Goal: Answer question/provide support: Share knowledge or assist other users

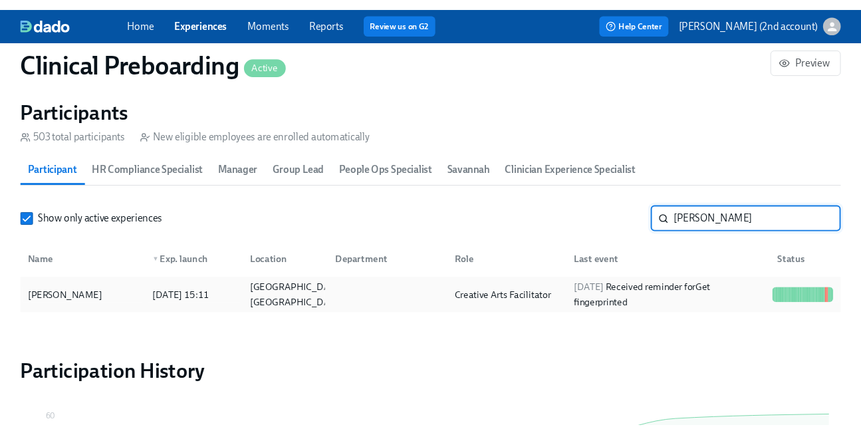
scroll to position [0, 16977]
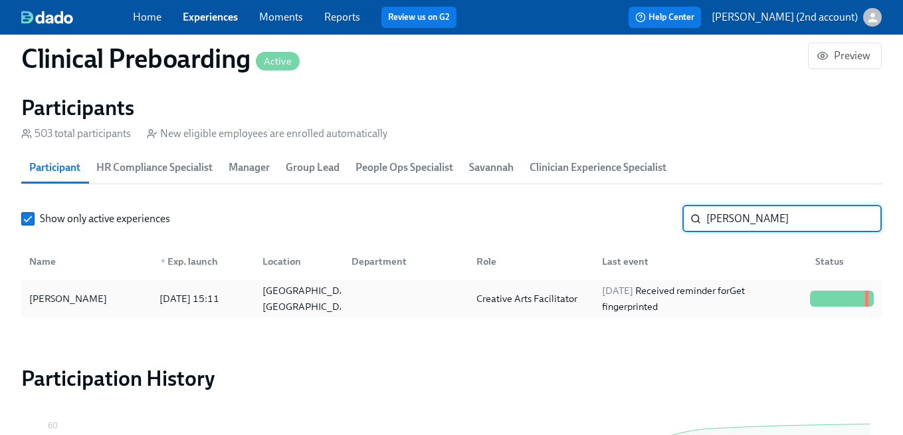
click at [536, 306] on div "Creative Arts Facilitator" at bounding box center [527, 298] width 112 height 16
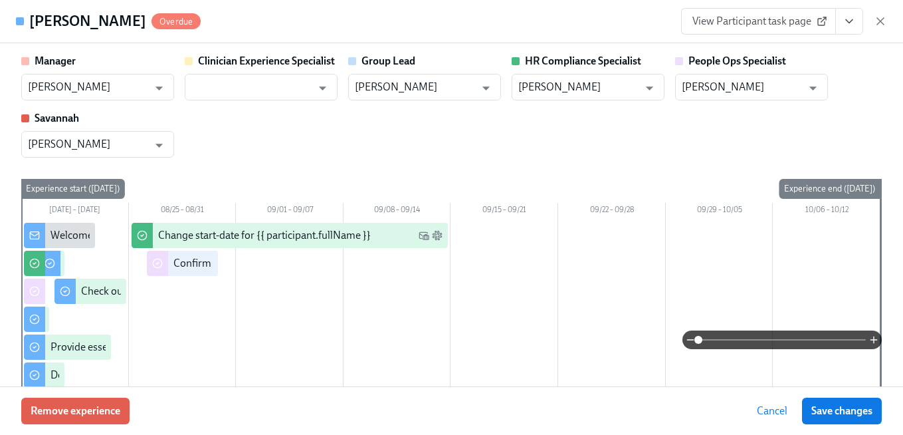
click at [847, 11] on button "View task page" at bounding box center [849, 21] width 28 height 27
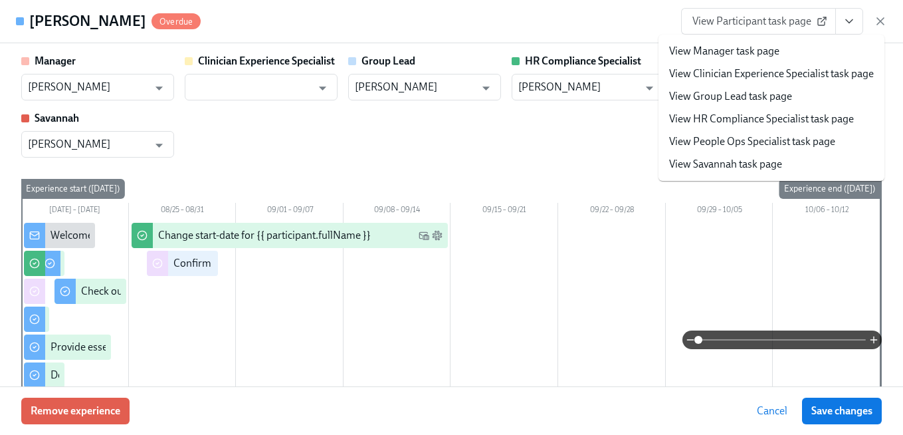
click at [777, 143] on link "View People Ops Specialist task page" at bounding box center [752, 141] width 166 height 15
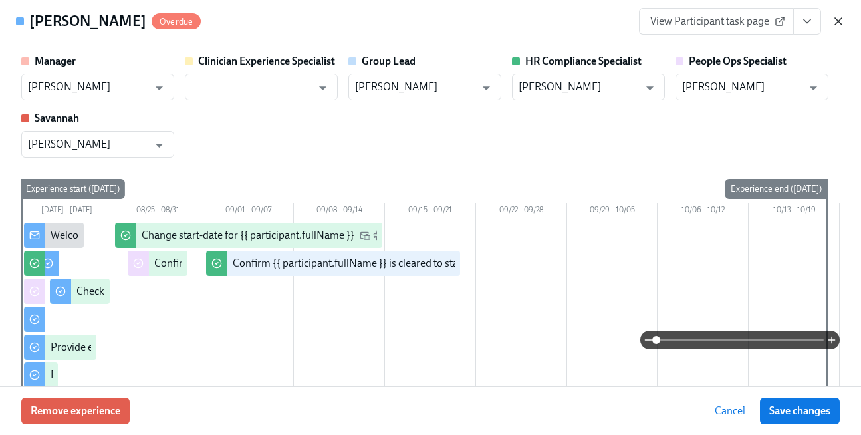
click at [835, 19] on icon "button" at bounding box center [838, 21] width 7 height 7
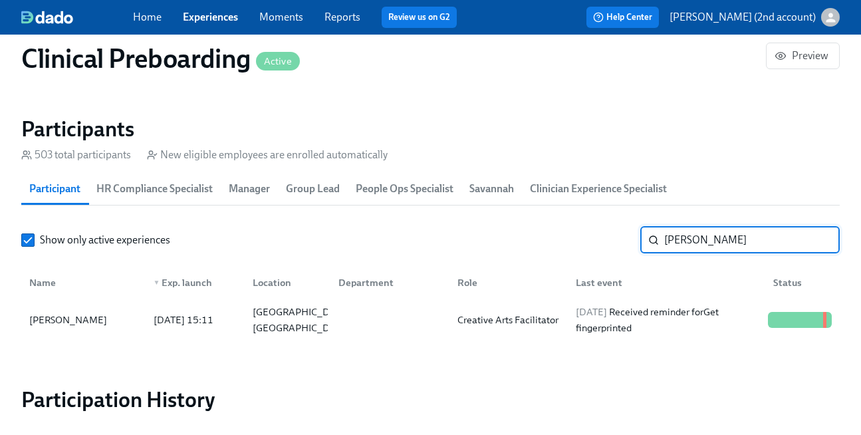
click at [720, 240] on input "Lauren Hess" at bounding box center [751, 240] width 175 height 27
paste input "Shawnna Jantz"
click at [591, 318] on div "2025/08/28 Completed task Request your equipment" at bounding box center [666, 320] width 192 height 32
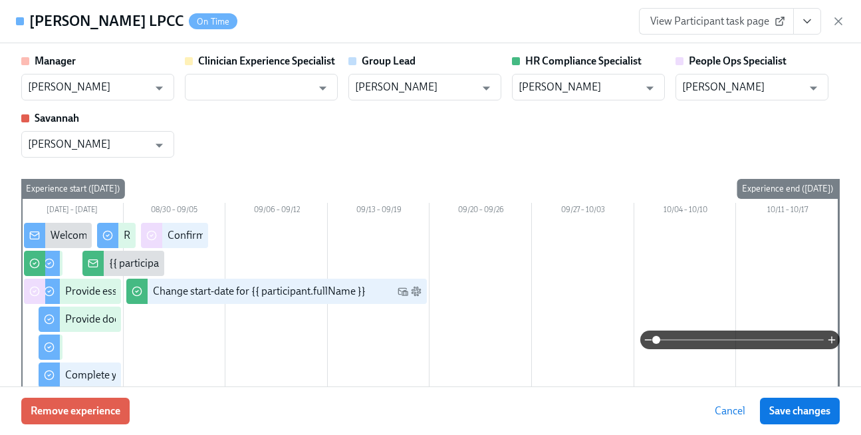
click at [811, 19] on icon "View task page" at bounding box center [806, 21] width 13 height 13
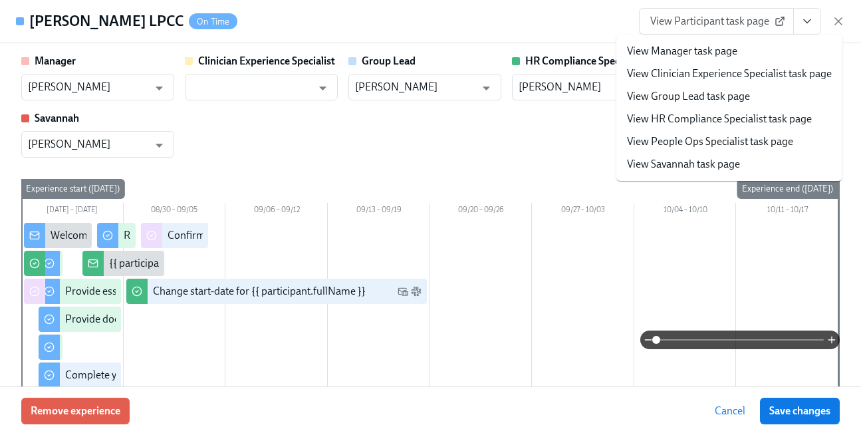
click at [748, 145] on link "View People Ops Specialist task page" at bounding box center [710, 141] width 166 height 15
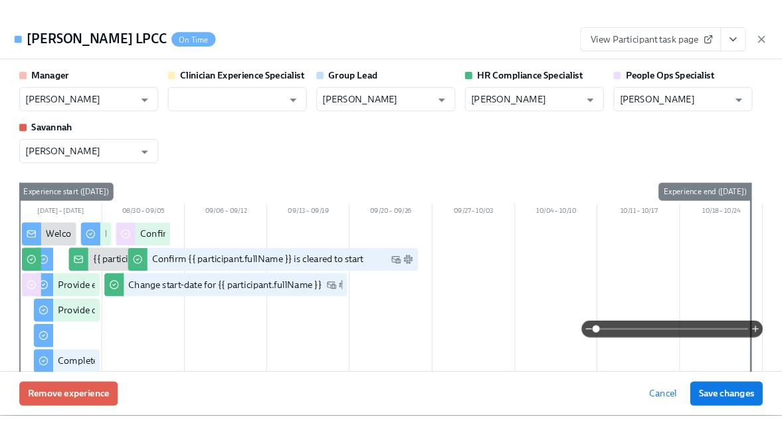
scroll to position [0, 17020]
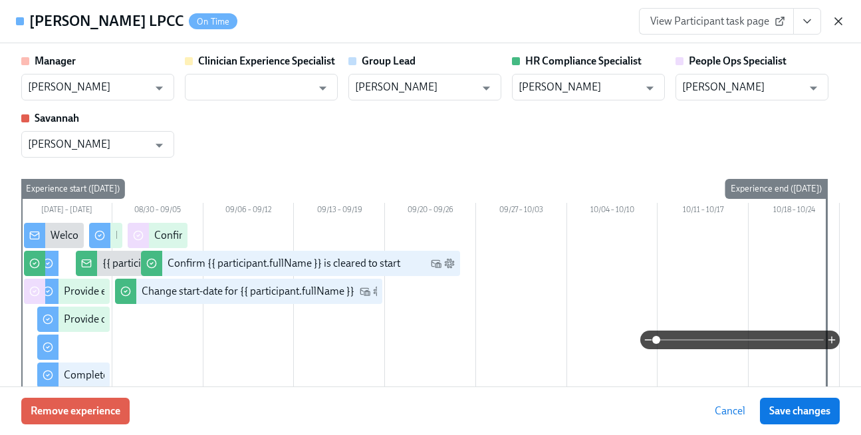
click at [839, 20] on icon "button" at bounding box center [838, 21] width 7 height 7
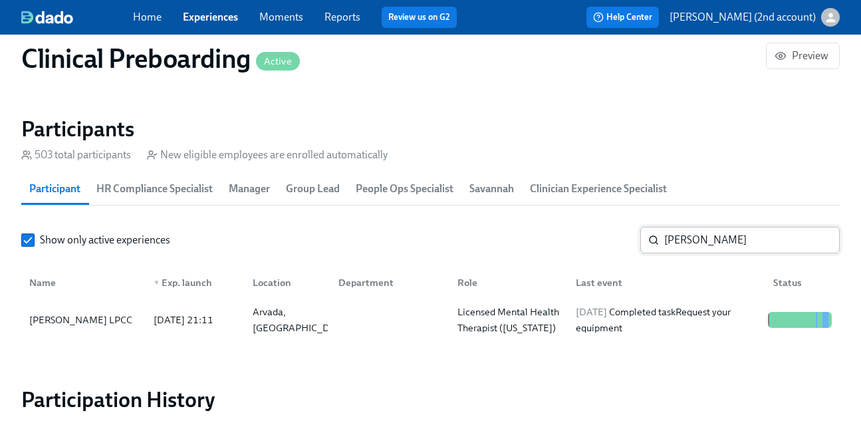
click at [722, 241] on input "Shawnna Jantz" at bounding box center [751, 240] width 175 height 27
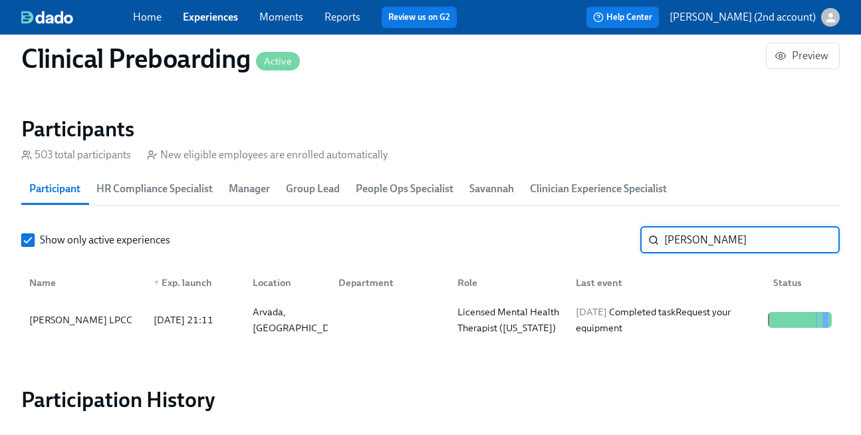
click at [722, 241] on input "Shawnna Jantz" at bounding box center [751, 240] width 175 height 27
paste input "Melissa Mayes"
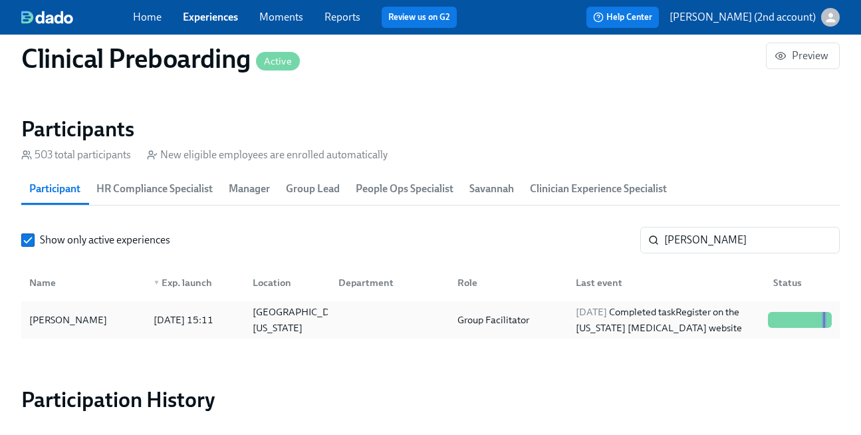
click at [622, 334] on div "Melissa Mayes 2025/08/22 15:11 Pflugerville, Texas Group Facilitator 2025/08/29…" at bounding box center [430, 319] width 818 height 37
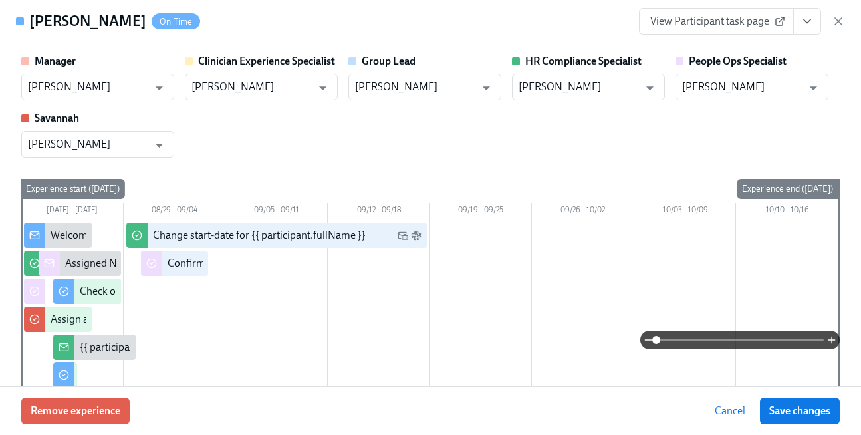
click at [809, 24] on icon "View task page" at bounding box center [806, 21] width 13 height 13
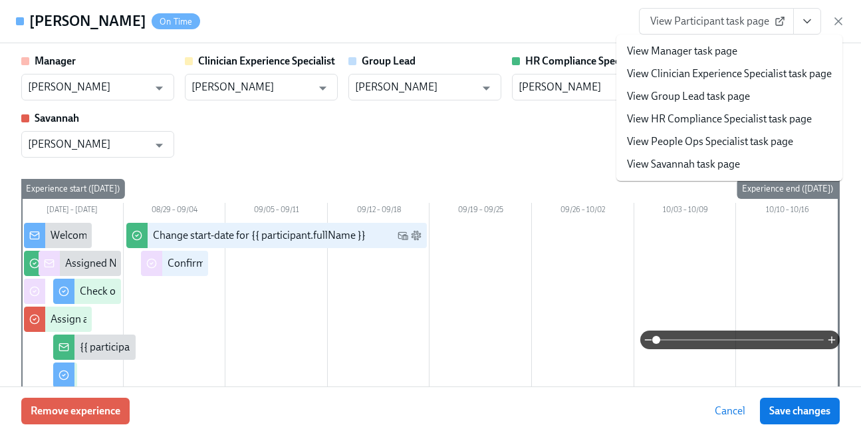
click at [766, 138] on link "View People Ops Specialist task page" at bounding box center [710, 141] width 166 height 15
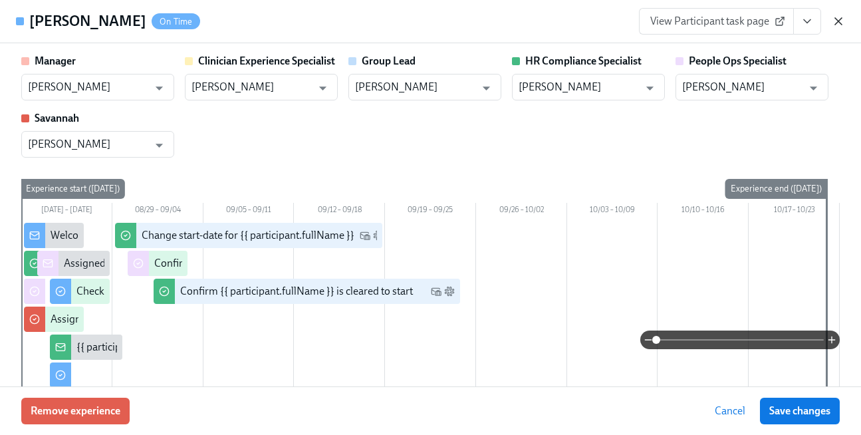
click at [839, 27] on icon "button" at bounding box center [837, 21] width 13 height 13
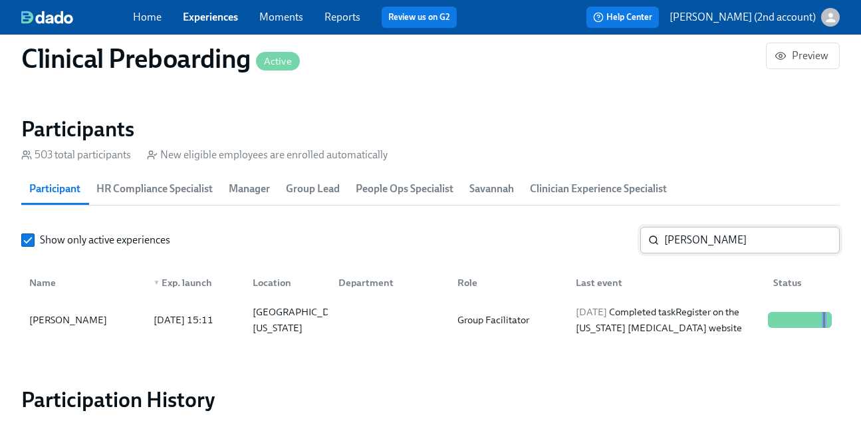
click at [710, 247] on input "Melissa Mayes" at bounding box center [751, 240] width 175 height 27
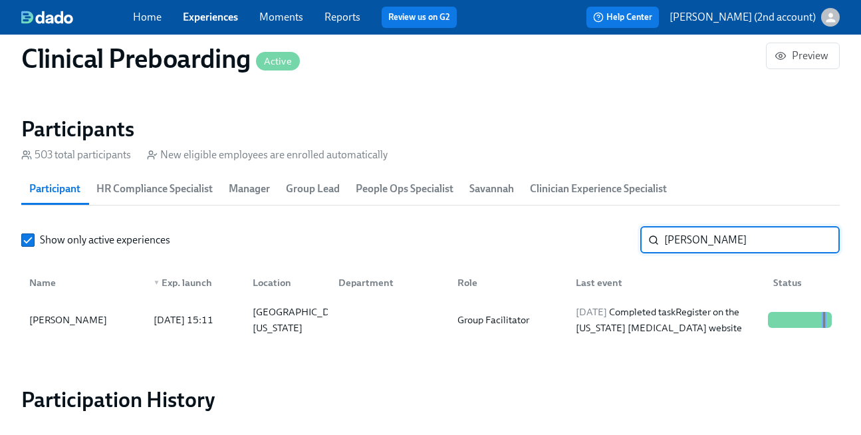
click at [710, 247] on input "Melissa Mayes" at bounding box center [751, 240] width 175 height 27
paste input "Jessica Wise"
click at [647, 316] on div "2025/08/29 Completed task Complete your Docusign forms" at bounding box center [666, 320] width 192 height 32
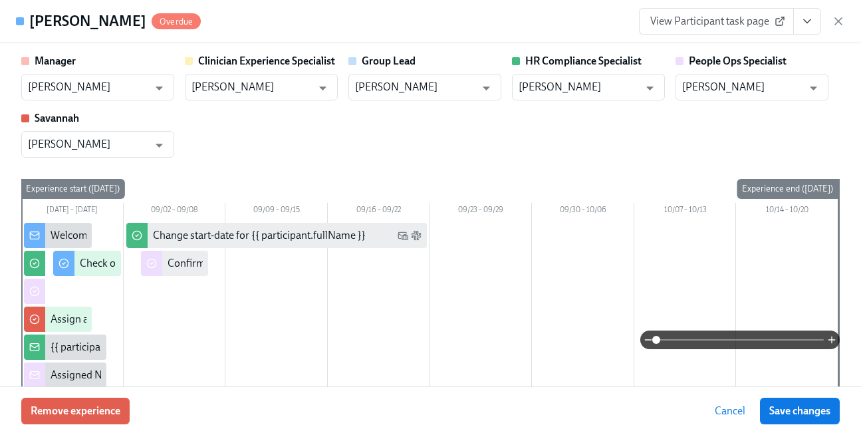
click at [804, 26] on icon "View task page" at bounding box center [806, 21] width 13 height 13
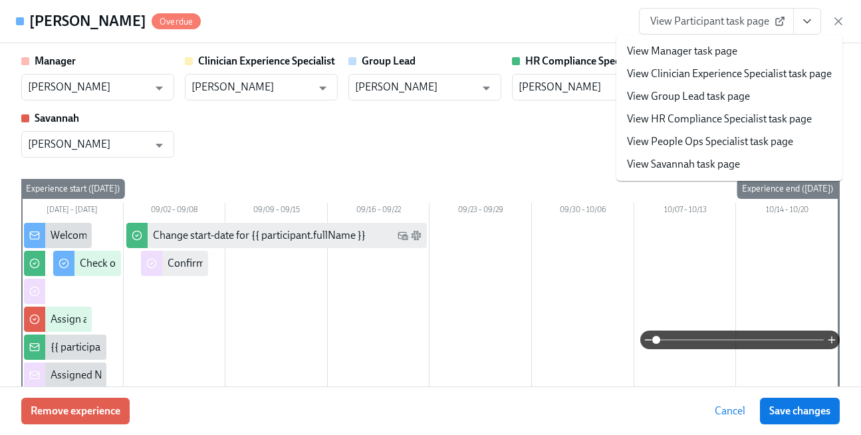
click at [729, 145] on link "View People Ops Specialist task page" at bounding box center [710, 141] width 166 height 15
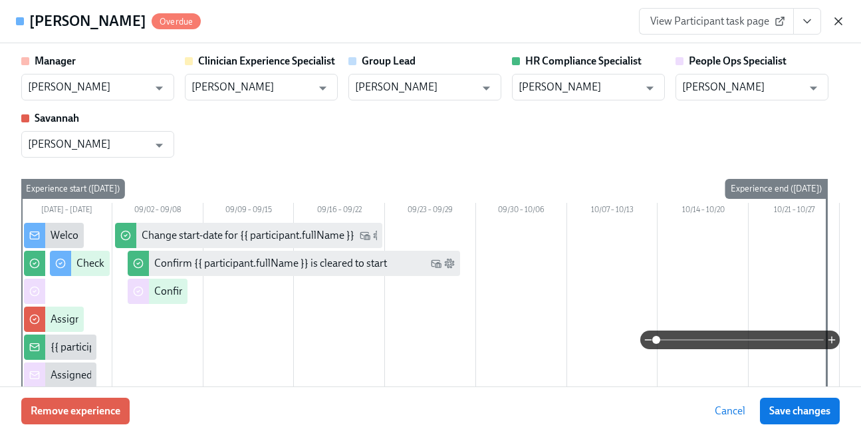
click at [841, 19] on icon "button" at bounding box center [837, 21] width 13 height 13
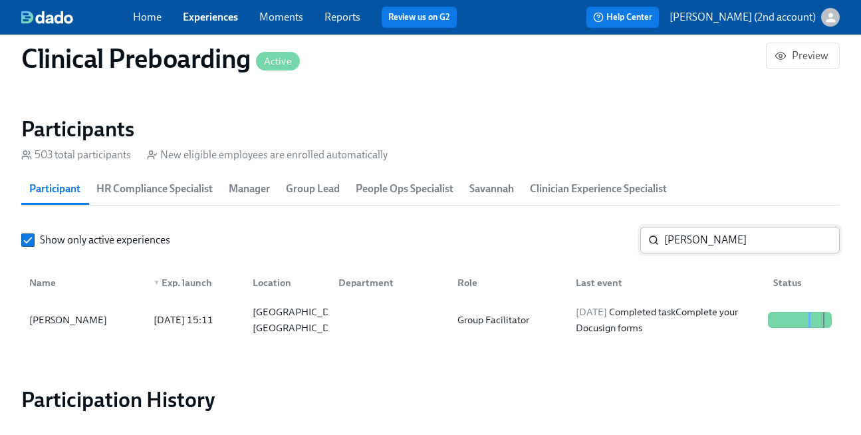
click at [683, 243] on input "Jessica Wise" at bounding box center [751, 240] width 175 height 27
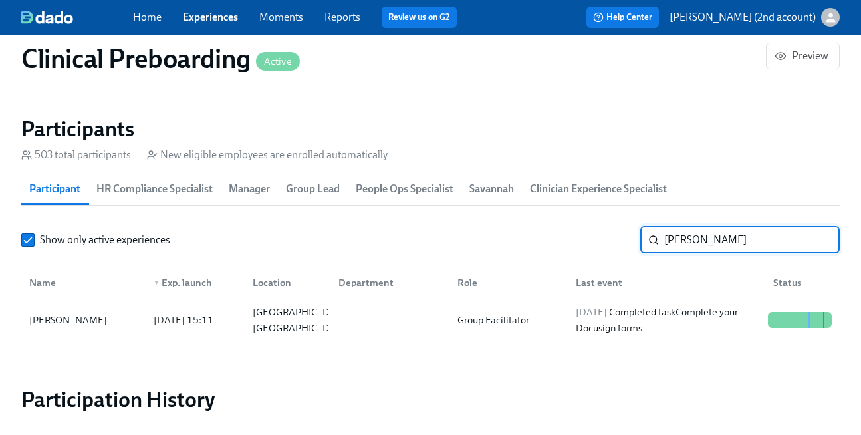
click at [683, 243] on input "Jessica Wise" at bounding box center [751, 240] width 175 height 27
paste input "Michael McGrady"
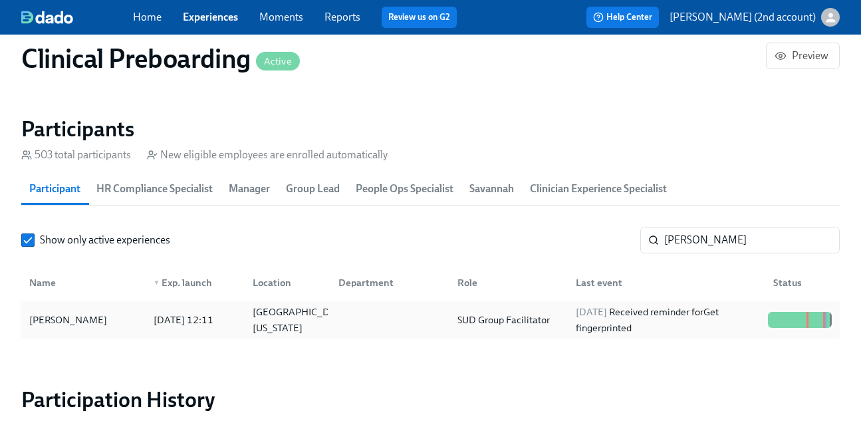
click at [679, 318] on div "2025/09/01 Received reminder for Get fingerprinted" at bounding box center [666, 320] width 192 height 32
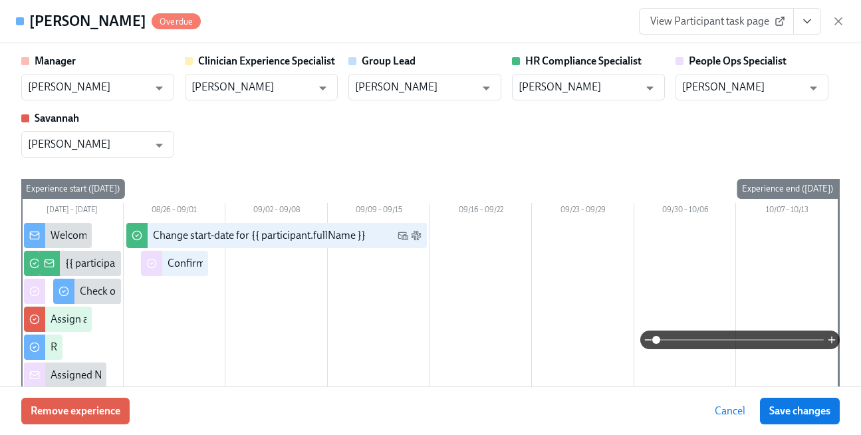
click at [815, 16] on button "View task page" at bounding box center [807, 21] width 28 height 27
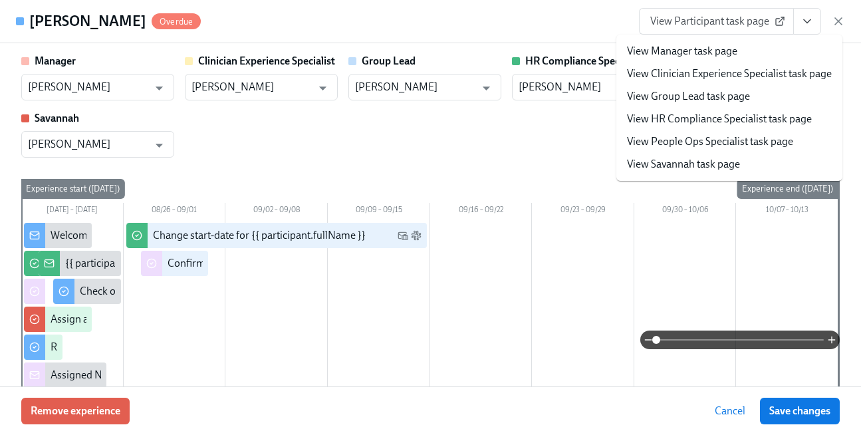
click at [732, 140] on link "View People Ops Specialist task page" at bounding box center [710, 141] width 166 height 15
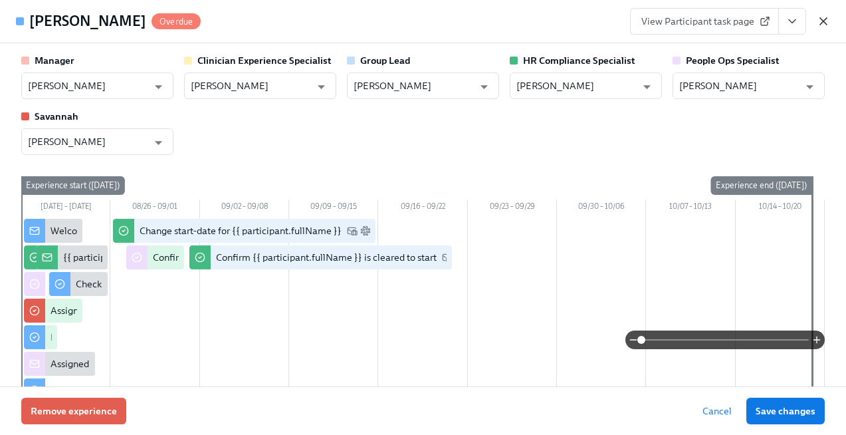
click at [825, 21] on icon "button" at bounding box center [823, 21] width 13 height 13
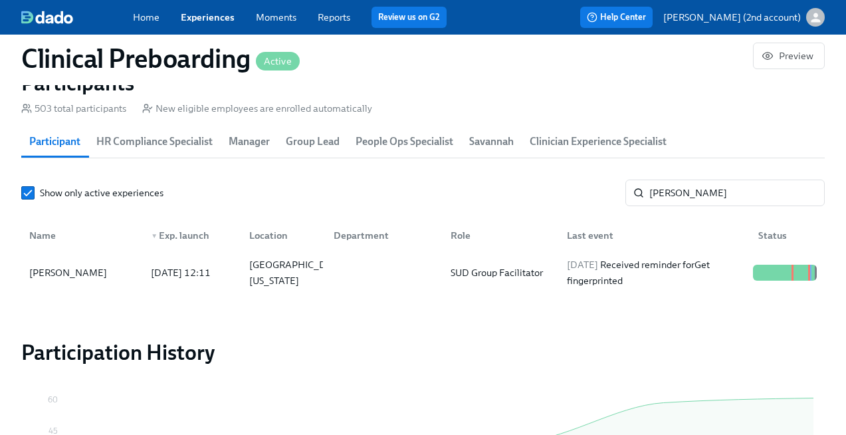
click at [826, 19] on div "Home Experiences Moments Reports Review us on G2 Help Center Jackie Jean (2nd a…" at bounding box center [423, 17] width 846 height 35
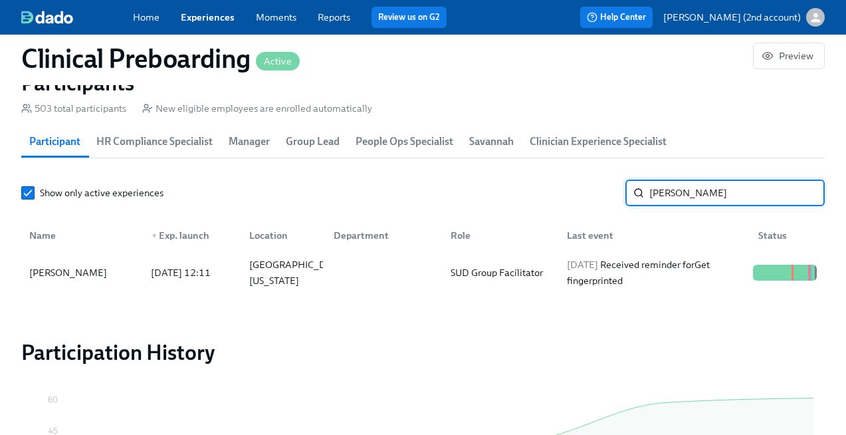
click at [706, 190] on input "Michael McGrady" at bounding box center [736, 192] width 175 height 27
paste input "Juliana Morris"
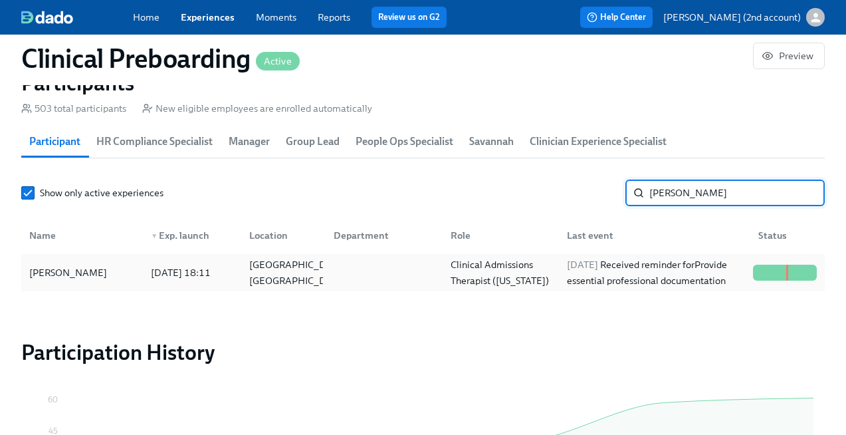
click at [500, 287] on div "Juliana Morris 2025/08/18 18:11 Tallahassee, FL Clinical Admissions Therapist (…" at bounding box center [422, 272] width 803 height 37
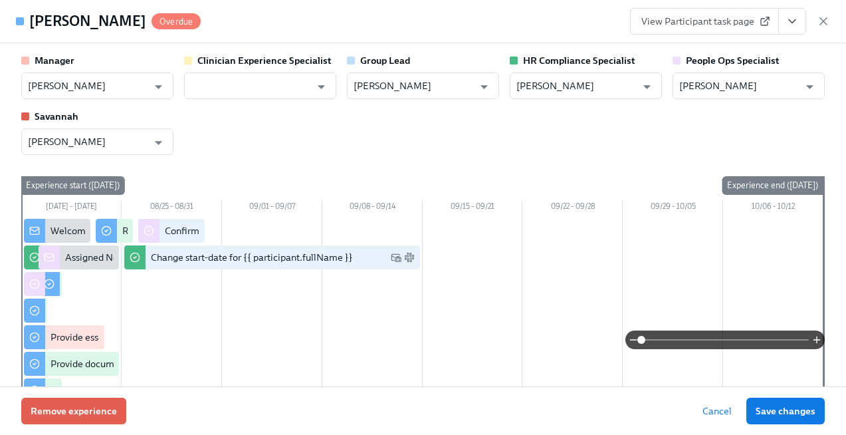
click at [791, 26] on icon "View task page" at bounding box center [791, 21] width 13 height 13
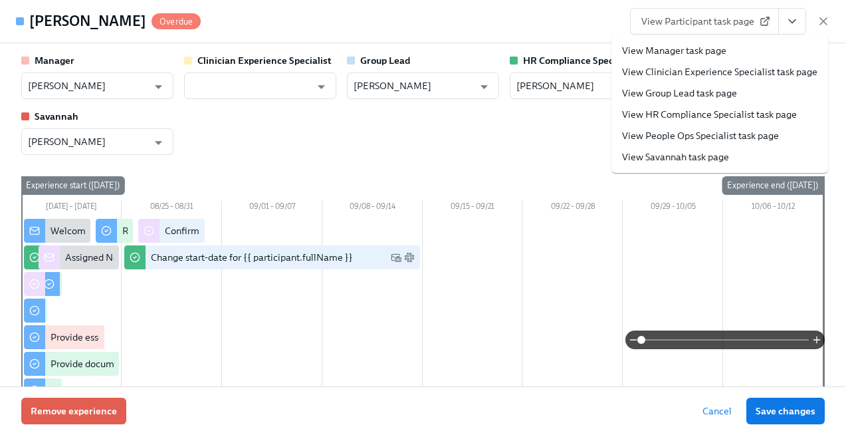
click at [725, 130] on link "View People Ops Specialist task page" at bounding box center [700, 135] width 157 height 13
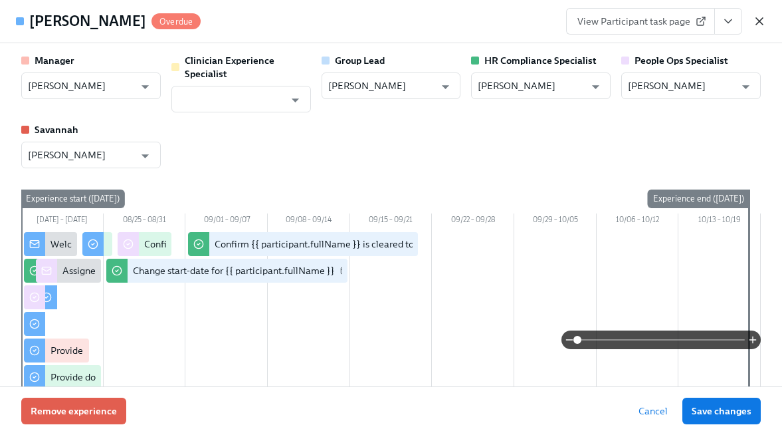
scroll to position [0, 17034]
click at [760, 25] on icon "button" at bounding box center [759, 21] width 13 height 13
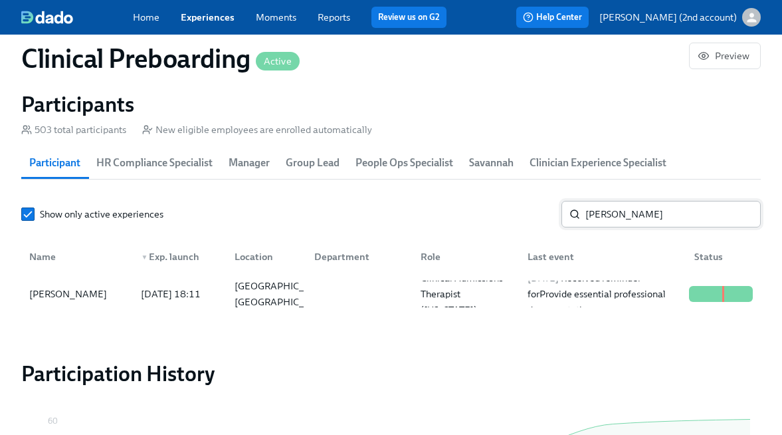
click at [619, 221] on input "Juliana Morris" at bounding box center [672, 214] width 175 height 27
paste input "Chloe Ulmer"
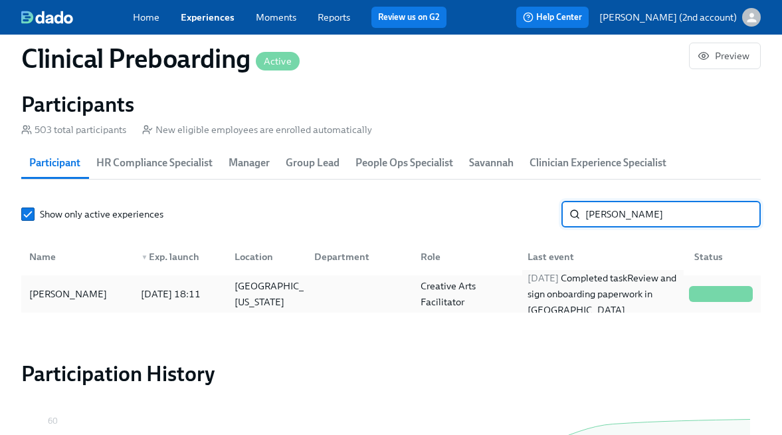
click at [560, 300] on div "2025/09/01 Completed task Review and sign onboarding paperwork in UKG" at bounding box center [602, 294] width 161 height 48
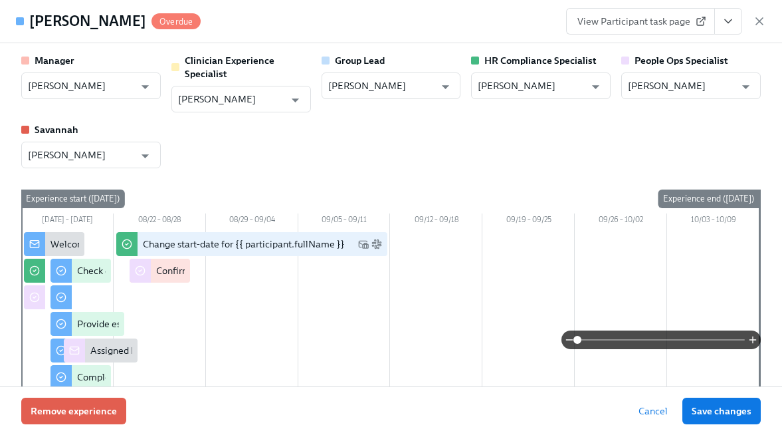
click at [736, 16] on button "View task page" at bounding box center [728, 21] width 28 height 27
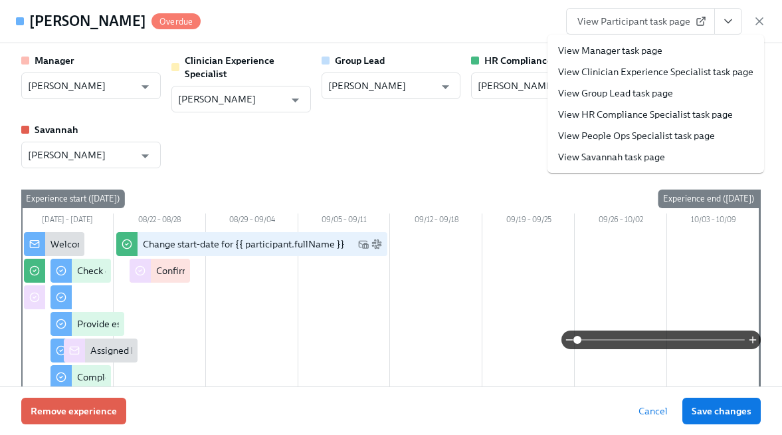
click at [650, 136] on link "View People Ops Specialist task page" at bounding box center [636, 135] width 157 height 13
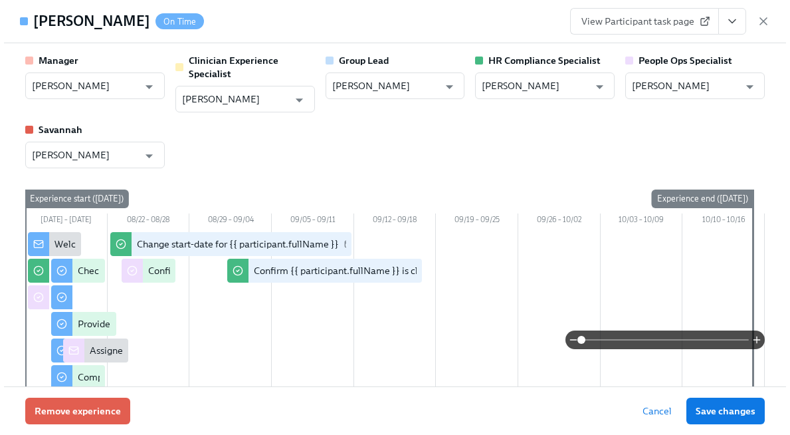
scroll to position [0, 17098]
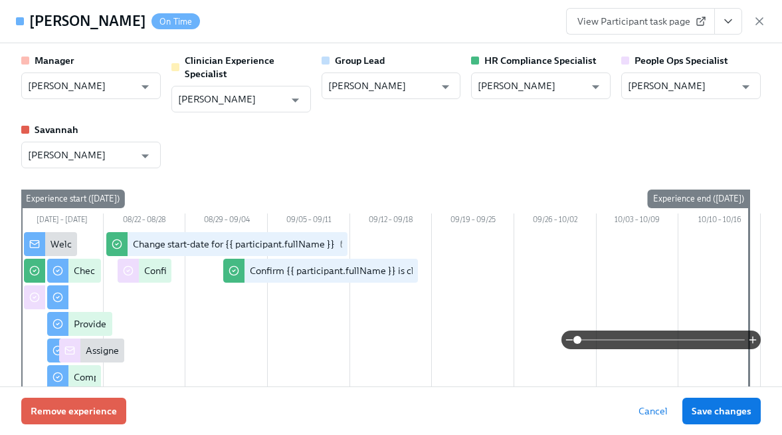
click at [764, 19] on icon "button" at bounding box center [759, 21] width 13 height 13
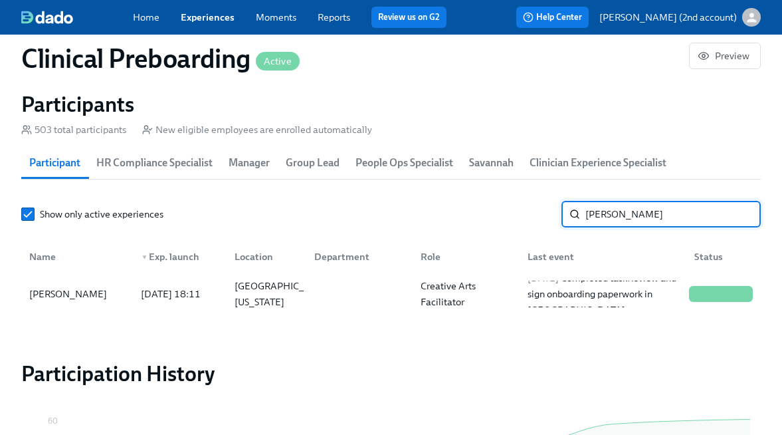
click at [660, 222] on input "Chloe Ulmer" at bounding box center [672, 214] width 175 height 27
paste input "Shaquenna Battle Bak"
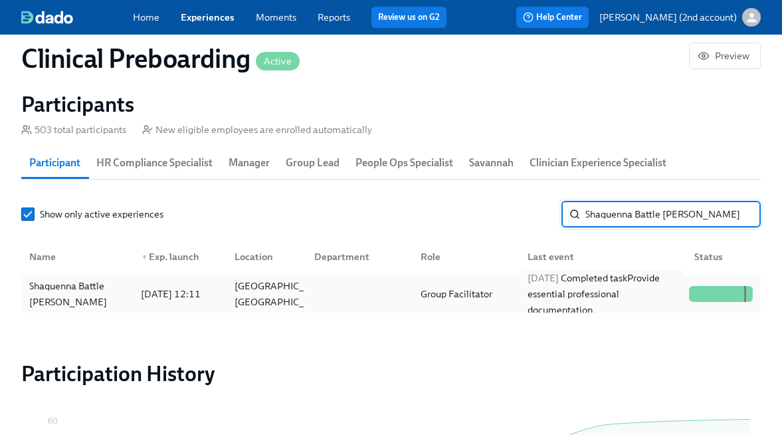
click at [580, 298] on div "2025/08/29 Completed task Provide essential professional documentation" at bounding box center [602, 294] width 161 height 48
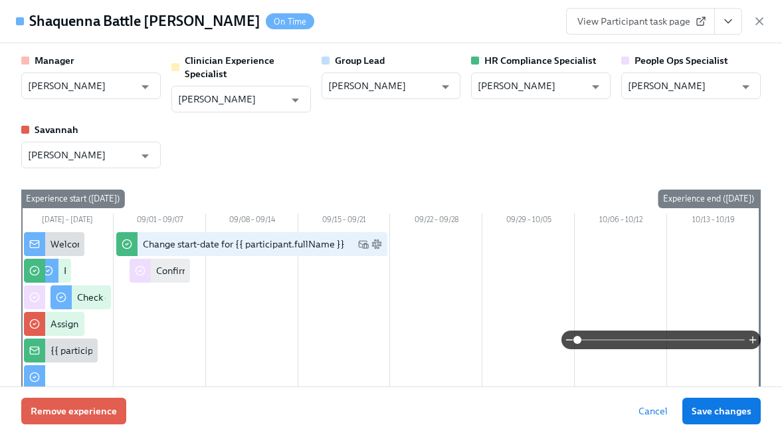
click at [732, 13] on button "View task page" at bounding box center [728, 21] width 28 height 27
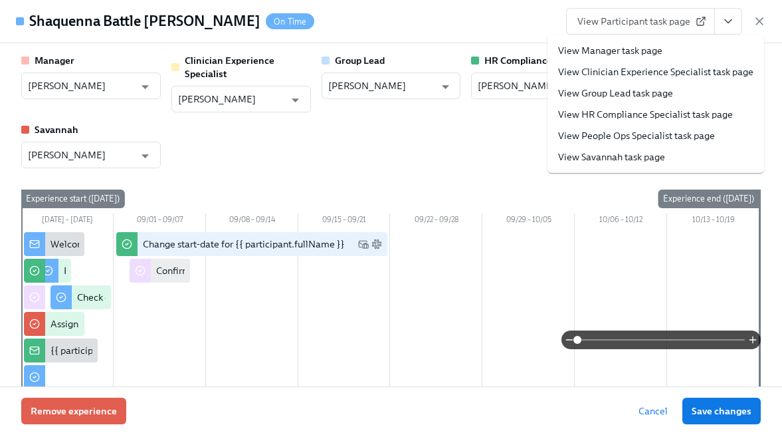
click at [657, 141] on link "View People Ops Specialist task page" at bounding box center [636, 135] width 157 height 13
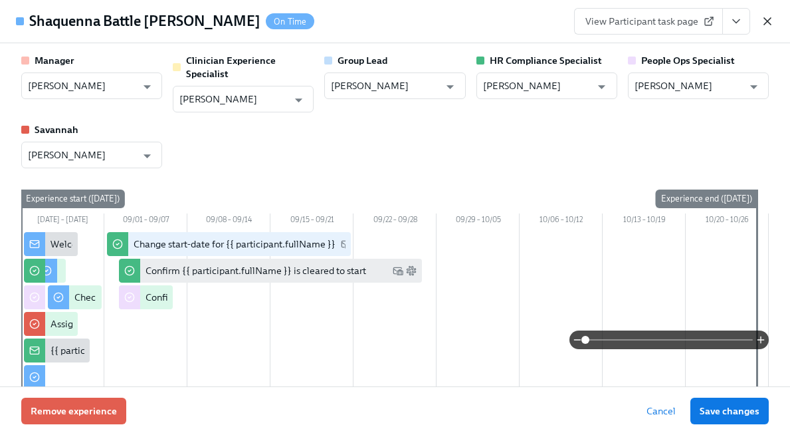
scroll to position [0, 17090]
click at [768, 26] on icon "button" at bounding box center [767, 21] width 13 height 13
click at [767, 25] on div "button" at bounding box center [759, 17] width 19 height 19
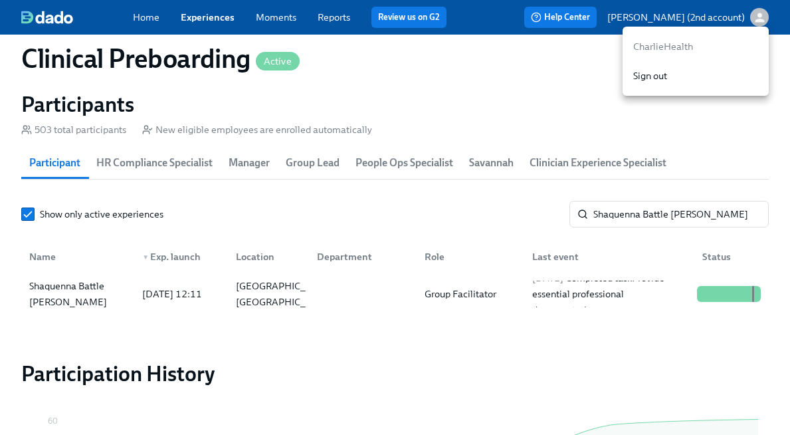
click at [650, 207] on div at bounding box center [395, 217] width 790 height 435
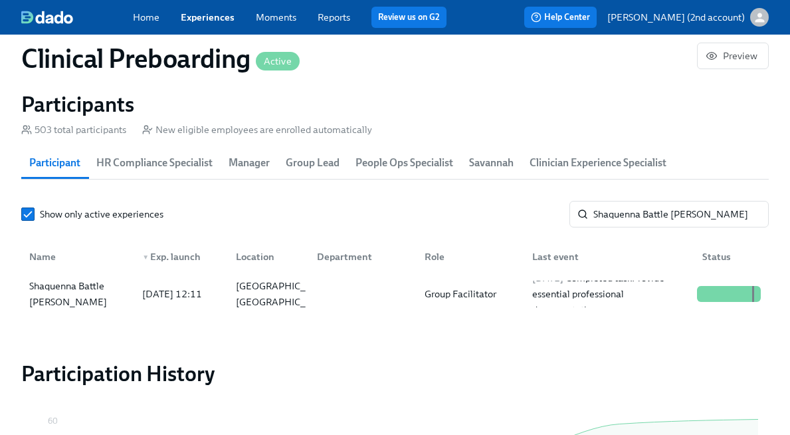
click at [650, 207] on div "CharlieHealth Sign out" at bounding box center [395, 217] width 790 height 435
click at [650, 207] on input "Shaquenna Battle Baker" at bounding box center [680, 214] width 175 height 27
paste input "Victoria Williams"
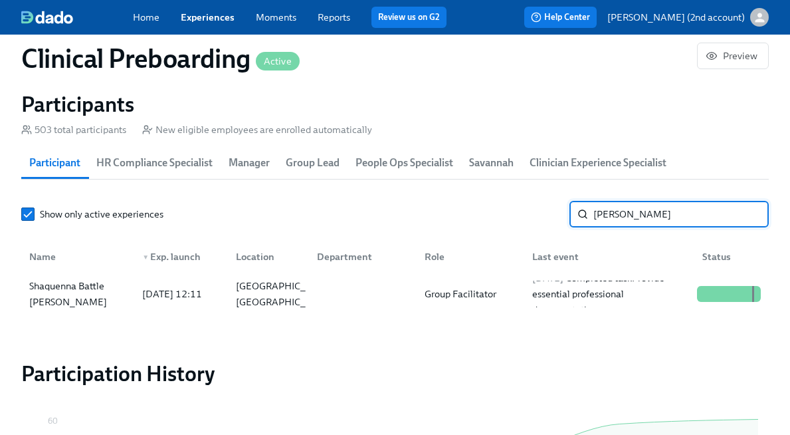
type input "Victoria Williams"
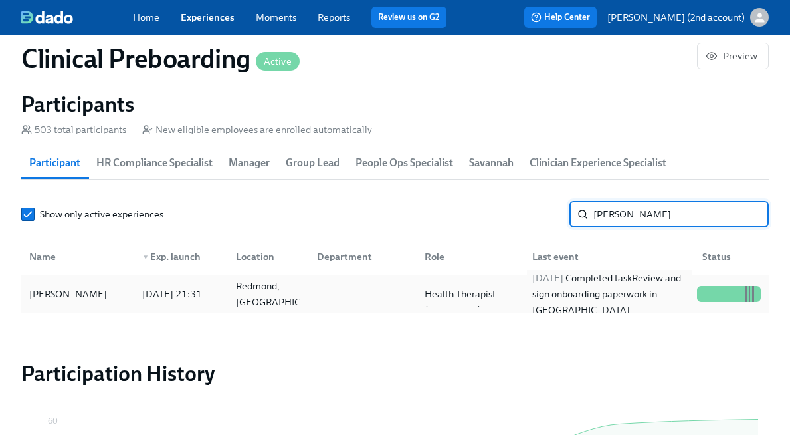
click at [612, 302] on div "2025/08/25 Completed task Review and sign onboarding paperwork in UKG" at bounding box center [609, 294] width 165 height 48
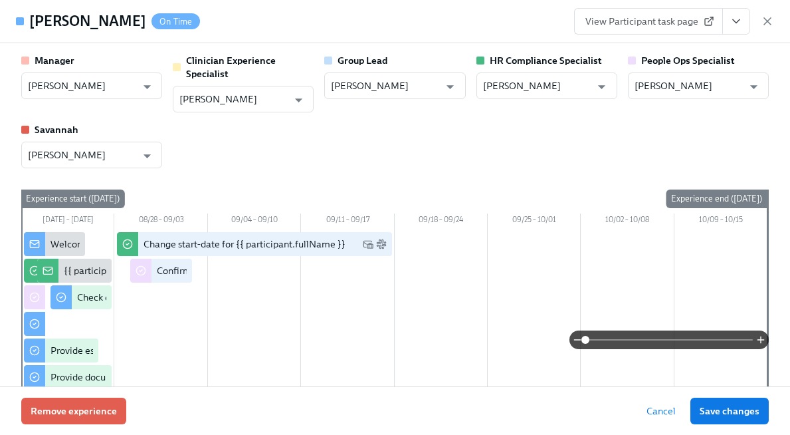
click at [733, 32] on button "View task page" at bounding box center [736, 21] width 28 height 27
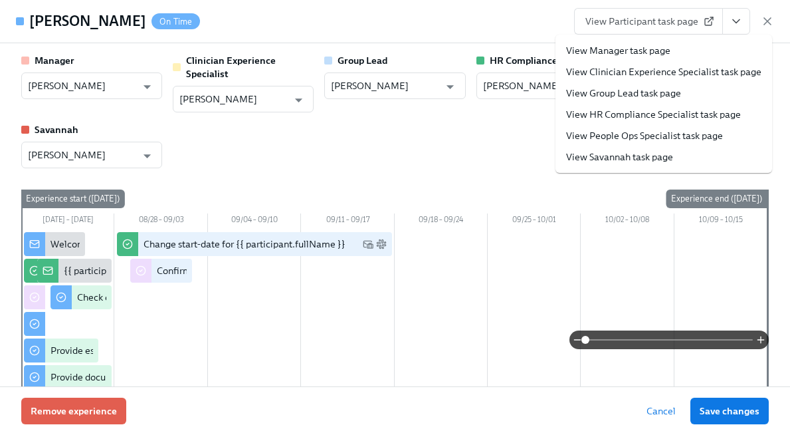
click at [660, 138] on link "View People Ops Specialist task page" at bounding box center [644, 135] width 157 height 13
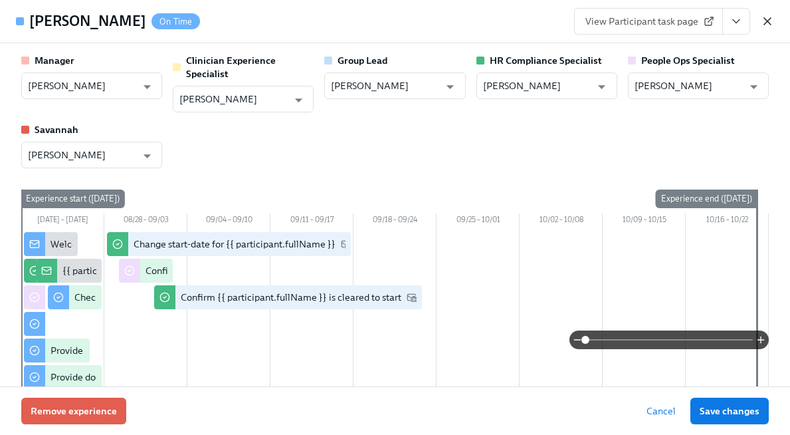
click at [773, 25] on icon "button" at bounding box center [767, 21] width 13 height 13
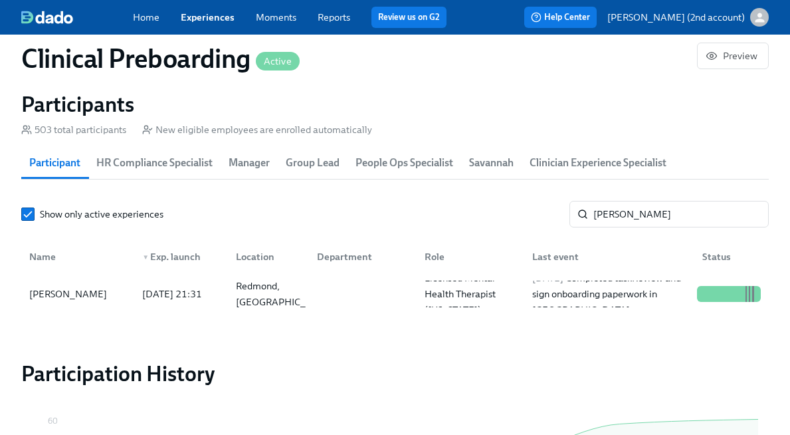
click at [219, 16] on link "Experiences" at bounding box center [208, 17] width 54 height 12
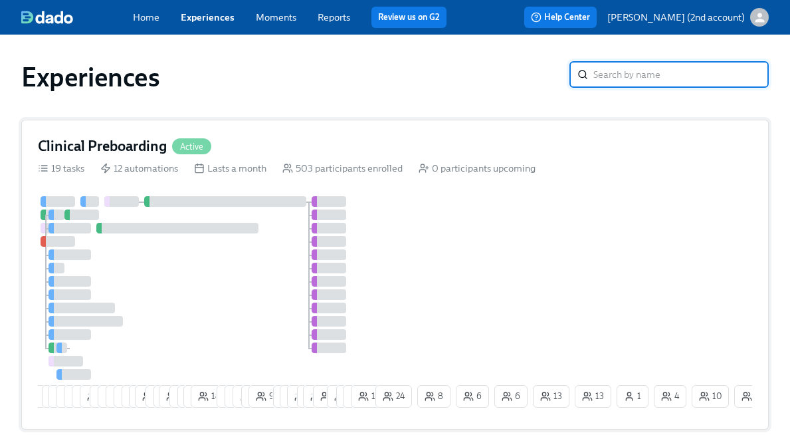
scroll to position [347, 0]
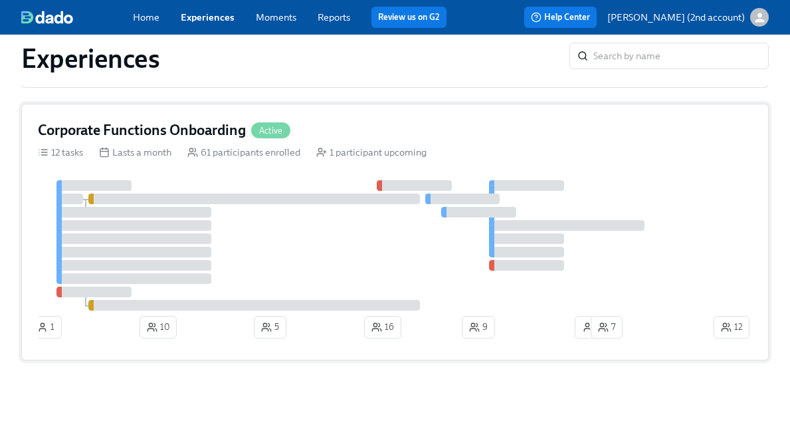
click at [242, 287] on div at bounding box center [374, 245] width 673 height 130
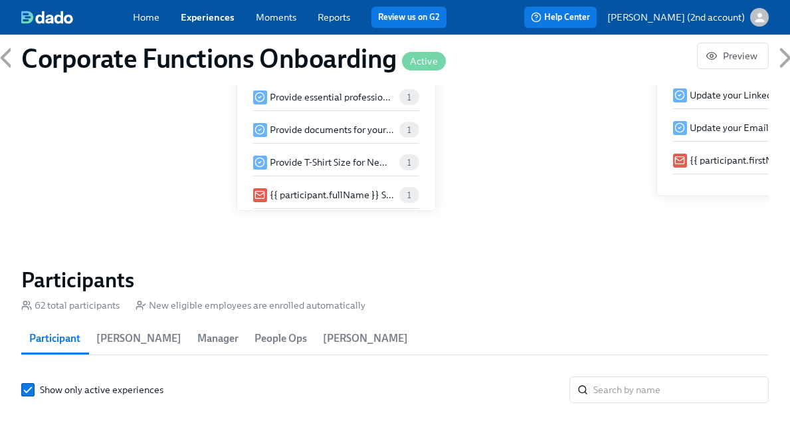
scroll to position [1287, 0]
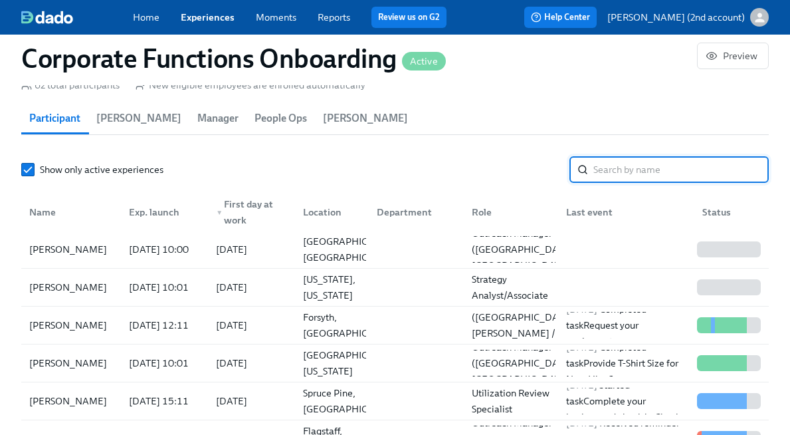
click at [603, 161] on input "search" at bounding box center [680, 169] width 175 height 27
paste input "Angela Contini"
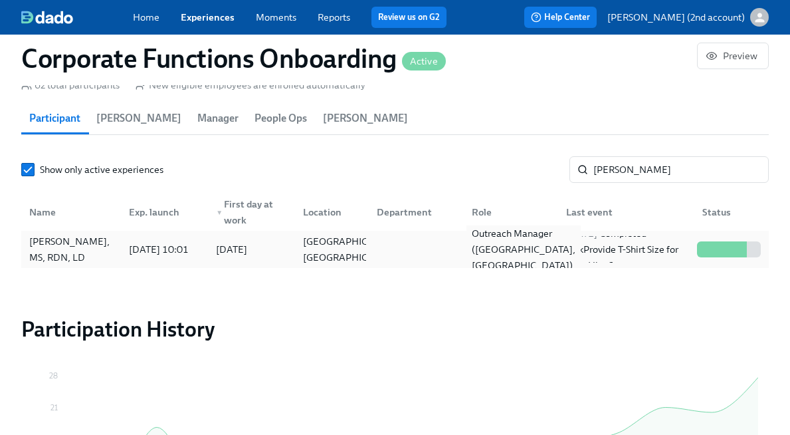
click at [526, 253] on div "Outreach Manager (OH, Canton)" at bounding box center [523, 249] width 114 height 48
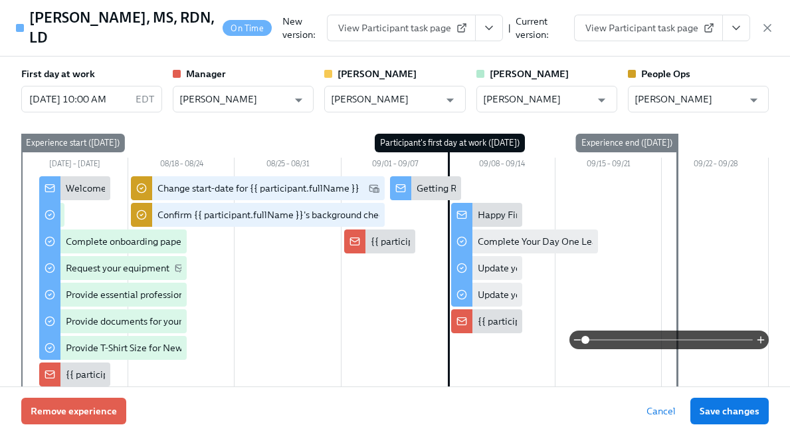
click at [742, 30] on icon "View task page" at bounding box center [736, 27] width 13 height 13
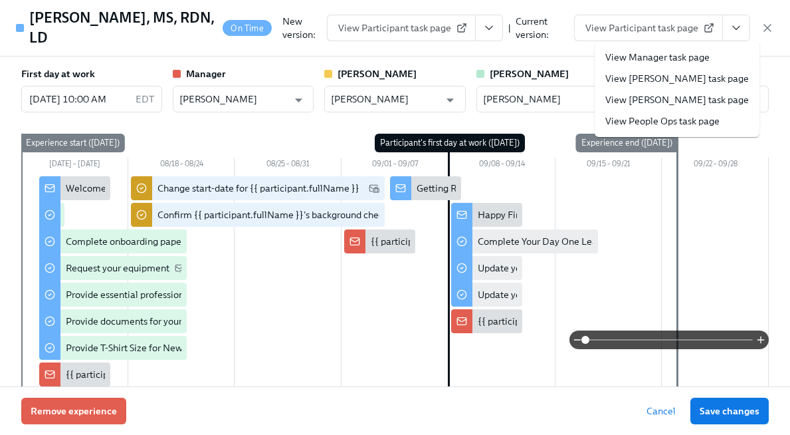
click at [699, 114] on link "View People Ops task page" at bounding box center [662, 120] width 114 height 13
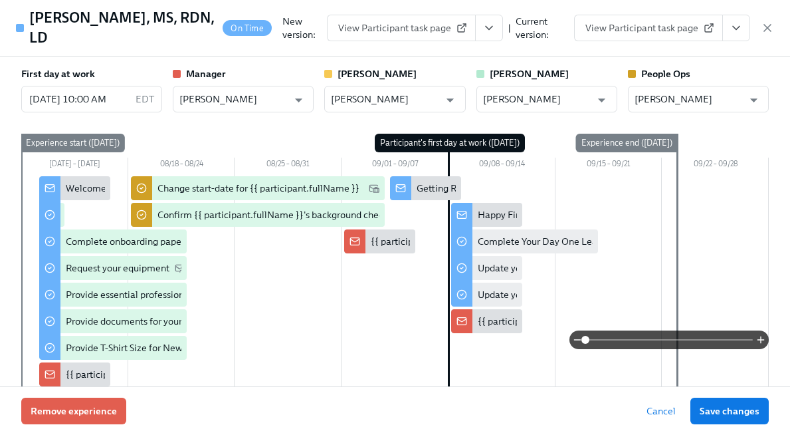
scroll to position [0, 8481]
click at [764, 30] on icon "button" at bounding box center [767, 28] width 7 height 7
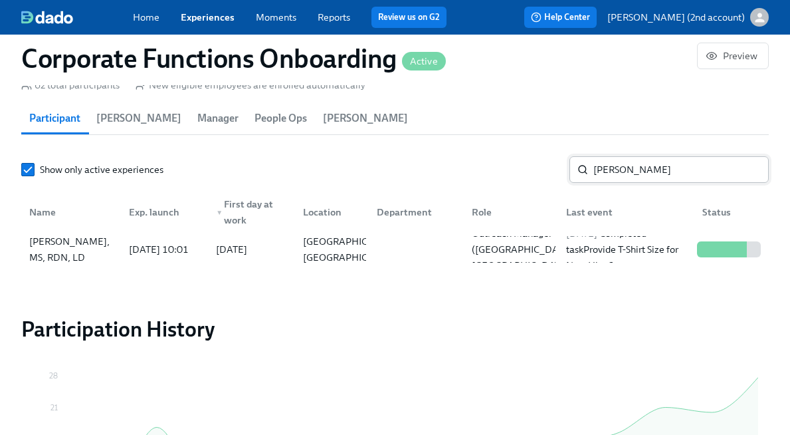
click at [640, 169] on input "Angela Contini" at bounding box center [680, 169] width 175 height 27
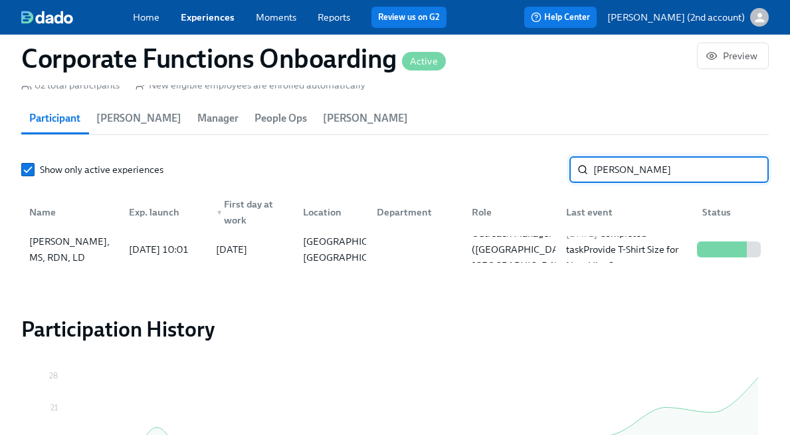
click at [640, 169] on input "Angela Contini" at bounding box center [680, 169] width 175 height 27
paste input "[PERSON_NAME]"
type input "[PERSON_NAME]"
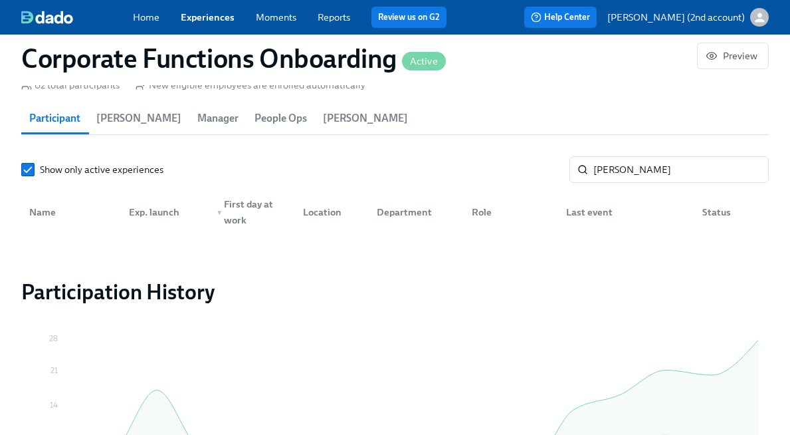
click at [213, 12] on link "Experiences" at bounding box center [208, 17] width 54 height 12
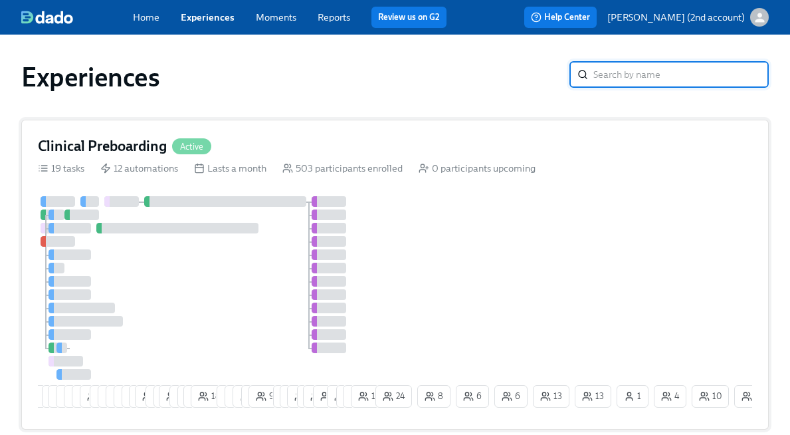
click at [231, 240] on div at bounding box center [205, 287] width 335 height 183
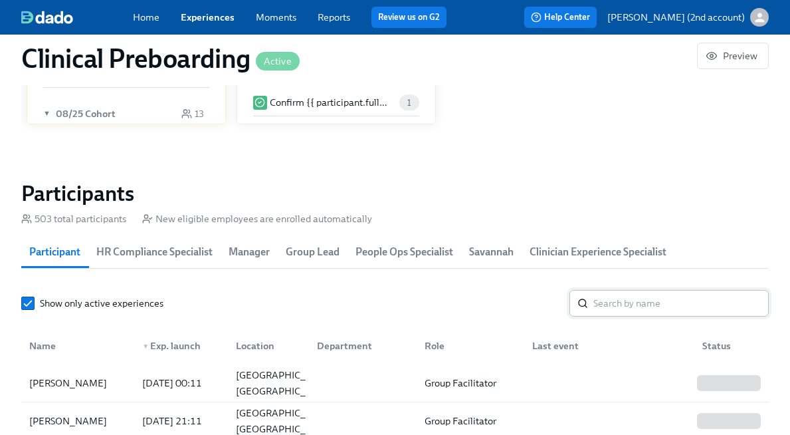
scroll to position [1339, 0]
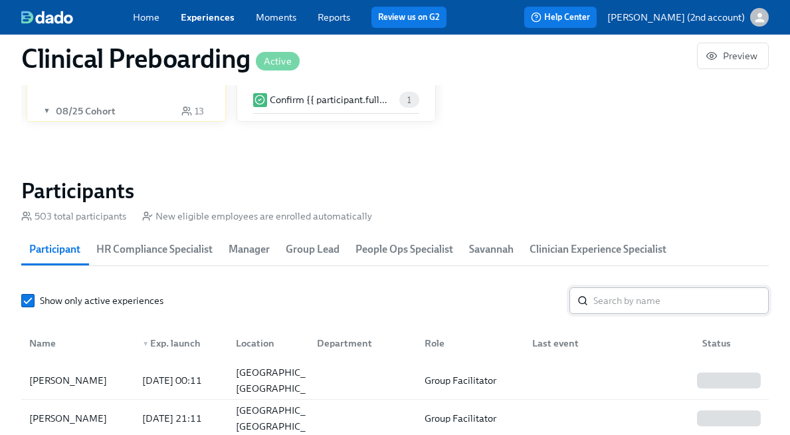
click at [668, 306] on input "search" at bounding box center [680, 300] width 175 height 27
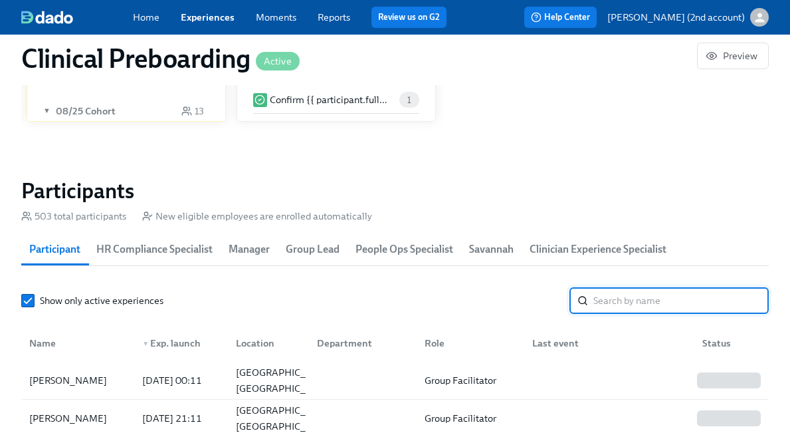
paste input "[PERSON_NAME]"
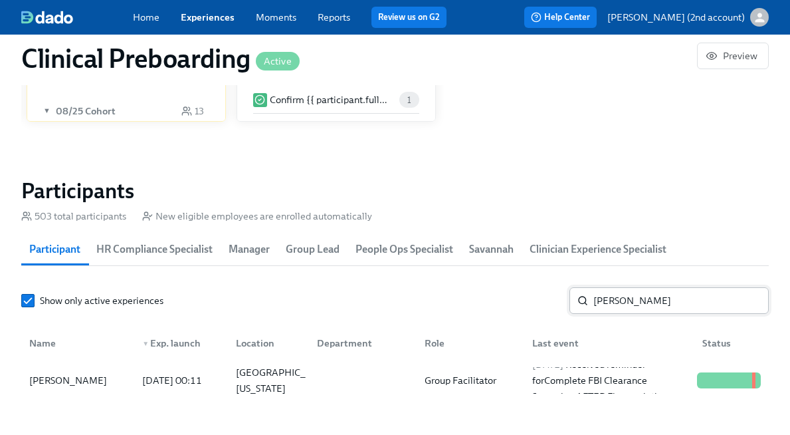
click at [556, 374] on div "2025/08/30 Received reminder for Complete FBI Clearance Screening AFTER Fingerp…" at bounding box center [609, 380] width 165 height 48
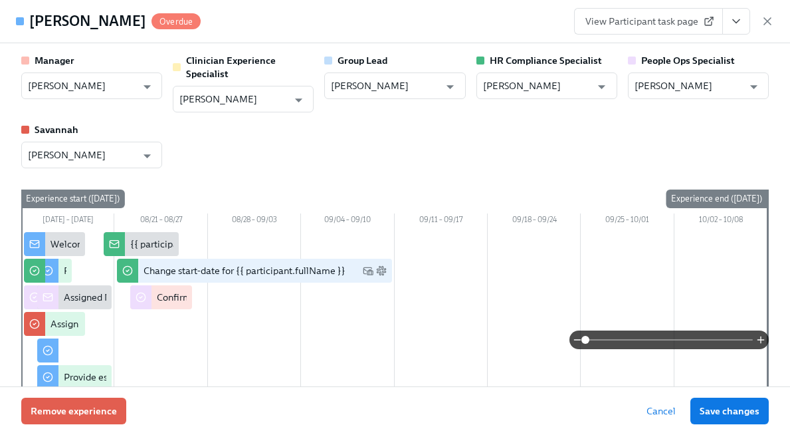
click at [736, 32] on button "View task page" at bounding box center [736, 21] width 28 height 27
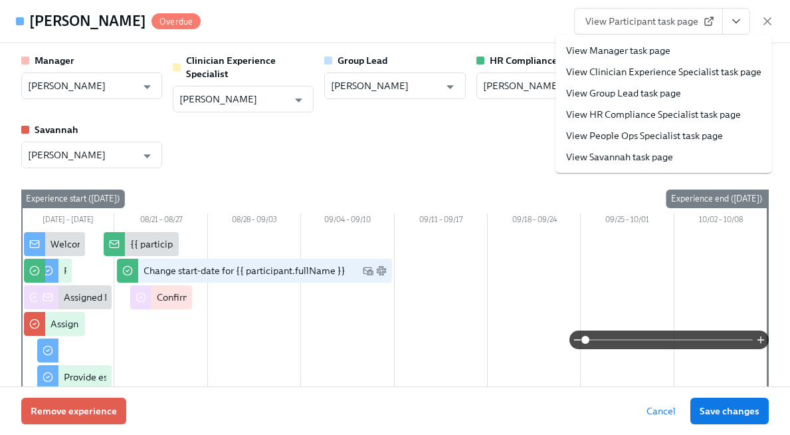
click at [666, 134] on link "View People Ops Specialist task page" at bounding box center [644, 135] width 157 height 13
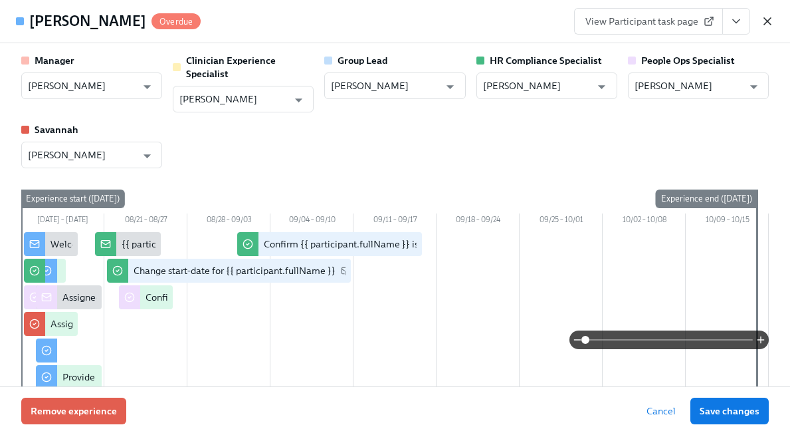
click at [765, 17] on icon "button" at bounding box center [767, 21] width 13 height 13
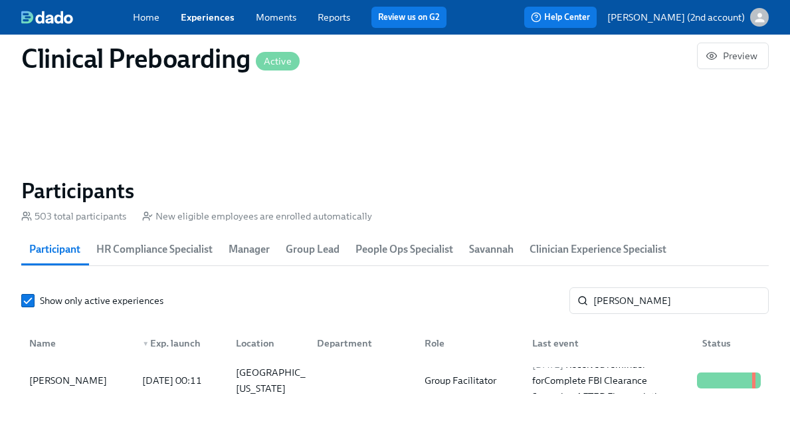
scroll to position [0, 17090]
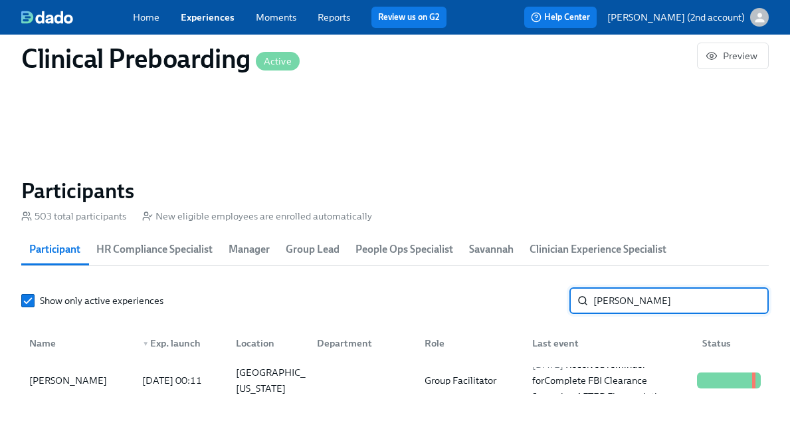
click at [651, 309] on input "[PERSON_NAME]" at bounding box center [680, 300] width 175 height 27
paste input "ShaTericka Jackson"
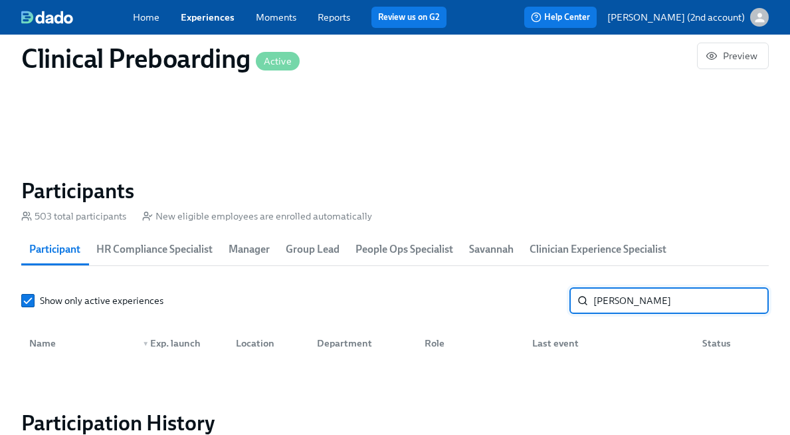
click at [661, 301] on input "ShaTericka Jackson" at bounding box center [680, 300] width 175 height 27
click at [653, 301] on input "ShaTericka" at bounding box center [680, 300] width 175 height 27
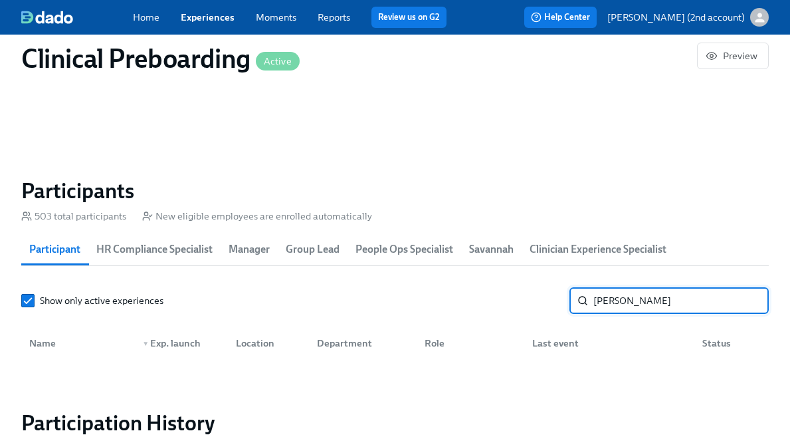
drag, startPoint x: 642, startPoint y: 300, endPoint x: 472, endPoint y: 303, distance: 170.1
click at [472, 303] on div "Show only active experiences ShaTericka Jackson ​" at bounding box center [395, 300] width 748 height 27
type input "Jackson"
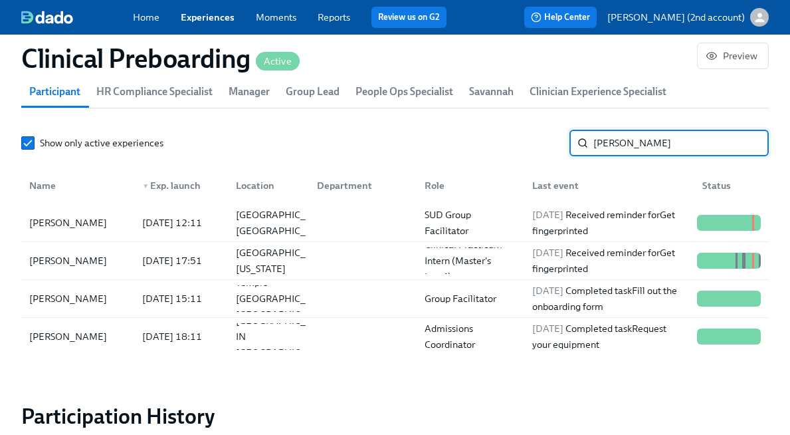
scroll to position [1495, 0]
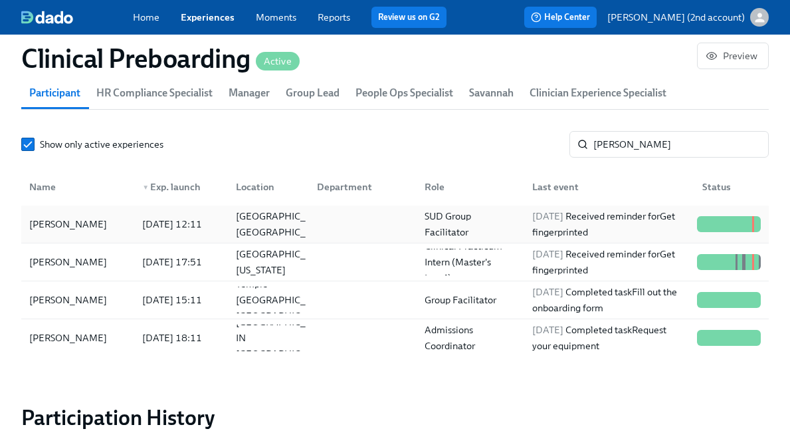
click at [511, 229] on div "SUD Group Facilitator" at bounding box center [470, 224] width 102 height 32
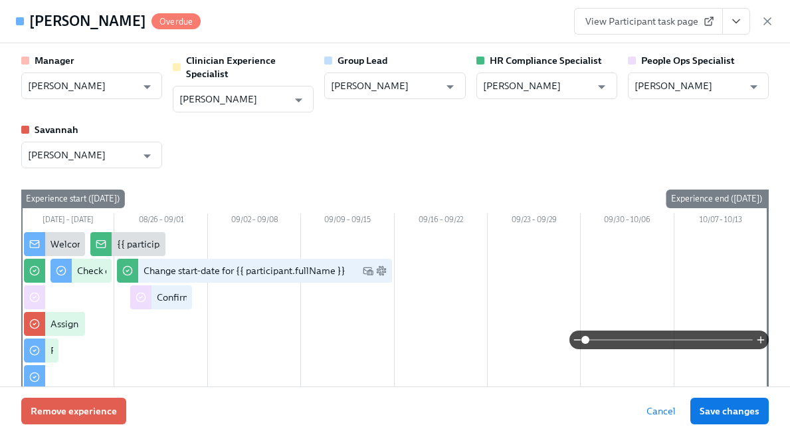
click at [741, 25] on icon "View task page" at bounding box center [736, 21] width 13 height 13
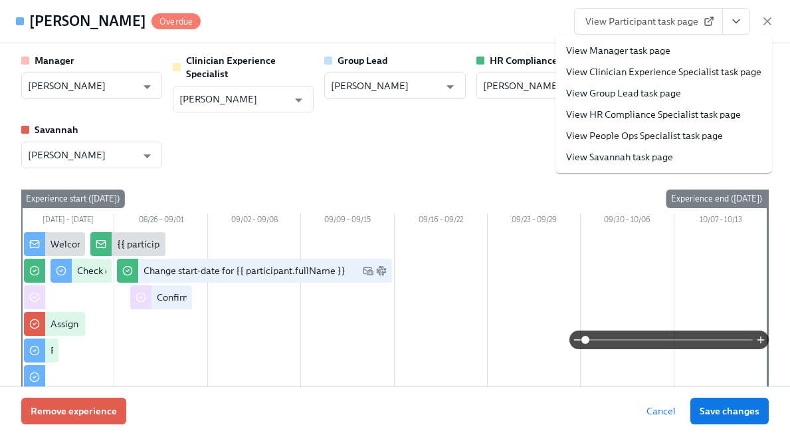
click at [692, 135] on link "View People Ops Specialist task page" at bounding box center [644, 135] width 157 height 13
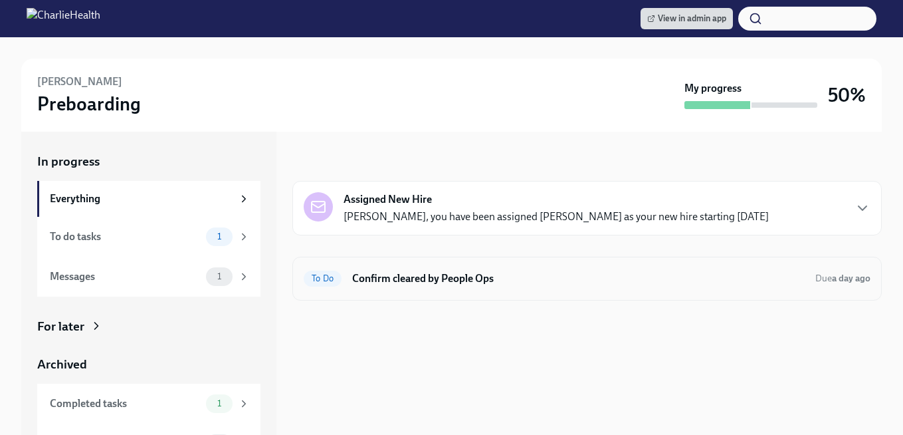
click at [413, 284] on h6 "Confirm cleared by People Ops" at bounding box center [578, 278] width 453 height 15
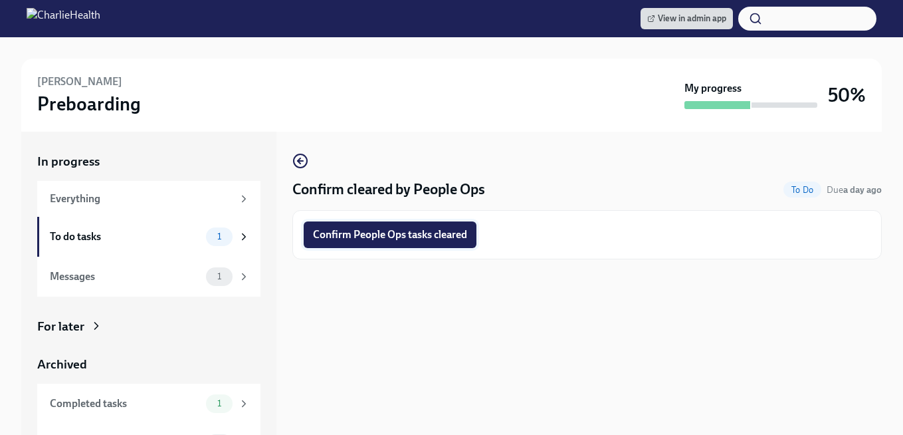
click at [405, 229] on span "Confirm People Ops tasks cleared" at bounding box center [390, 234] width 154 height 13
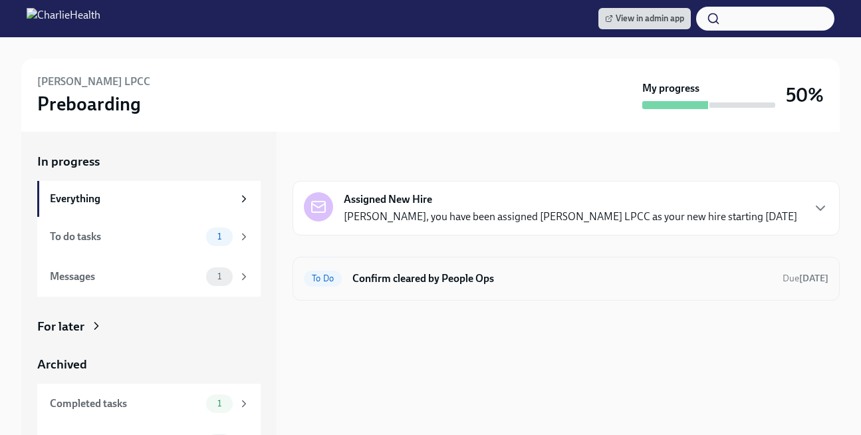
click at [413, 273] on h6 "Confirm cleared by People Ops" at bounding box center [561, 278] width 419 height 15
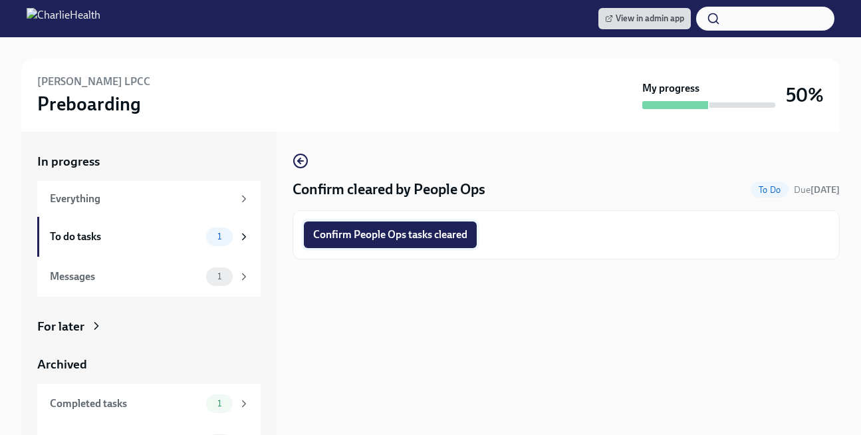
click at [392, 233] on span "Confirm People Ops tasks cleared" at bounding box center [390, 234] width 154 height 13
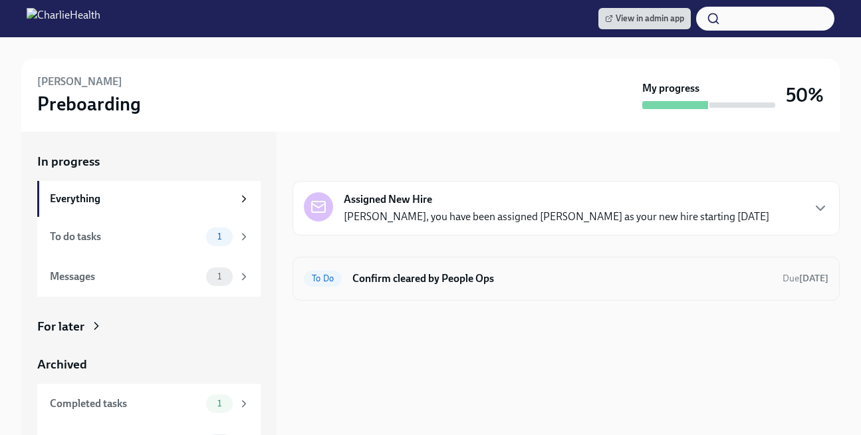
click at [505, 276] on h6 "Confirm cleared by People Ops" at bounding box center [561, 278] width 419 height 15
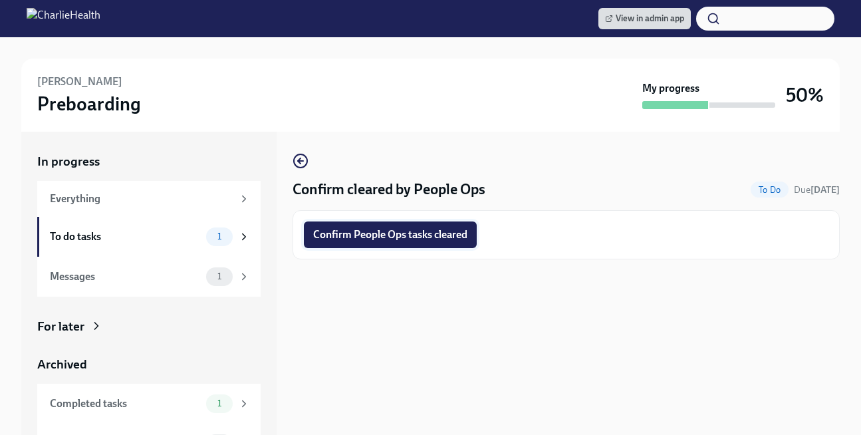
click at [457, 239] on span "Confirm People Ops tasks cleared" at bounding box center [390, 234] width 154 height 13
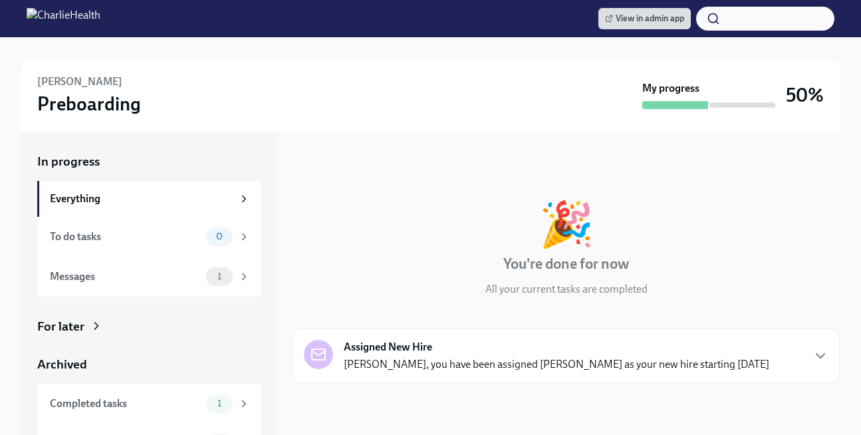
click at [239, 311] on div "In progress Everything To do tasks 0 Messages 1 For later Archived Completed ta…" at bounding box center [148, 308] width 223 height 310
click at [240, 322] on div "For later" at bounding box center [148, 326] width 223 height 17
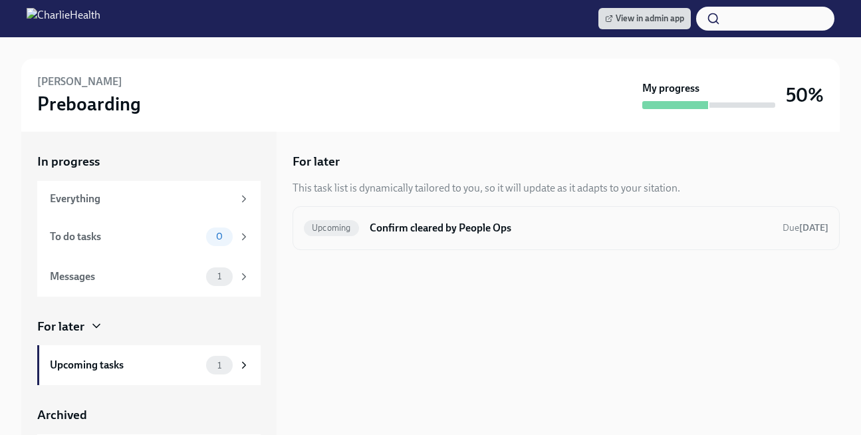
click at [357, 230] on span "Upcoming" at bounding box center [331, 228] width 55 height 10
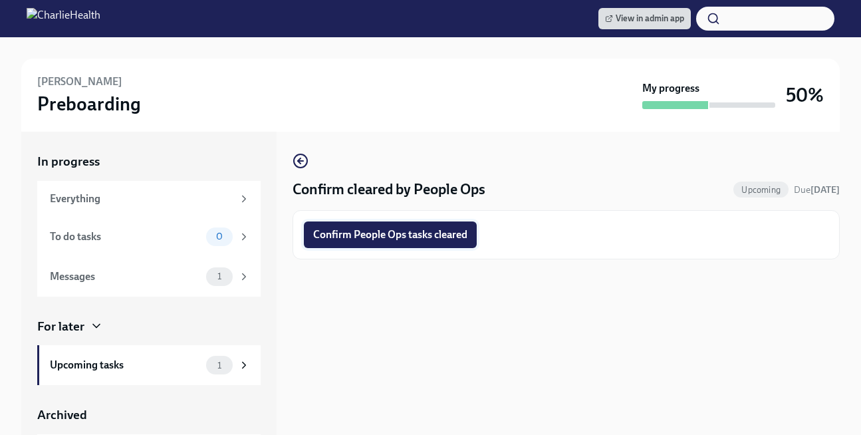
click at [356, 233] on span "Confirm People Ops tasks cleared" at bounding box center [390, 234] width 154 height 13
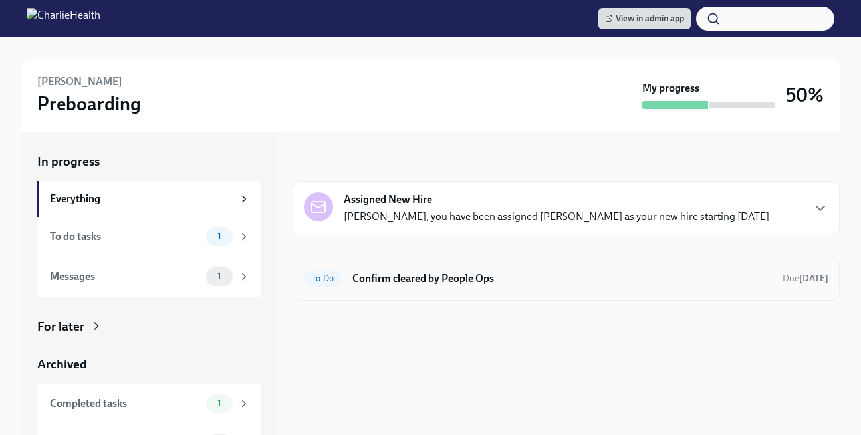
click at [373, 264] on div "To Do Confirm cleared by People Ops Due today" at bounding box center [565, 278] width 547 height 44
click at [373, 278] on h6 "Confirm cleared by People Ops" at bounding box center [561, 278] width 419 height 15
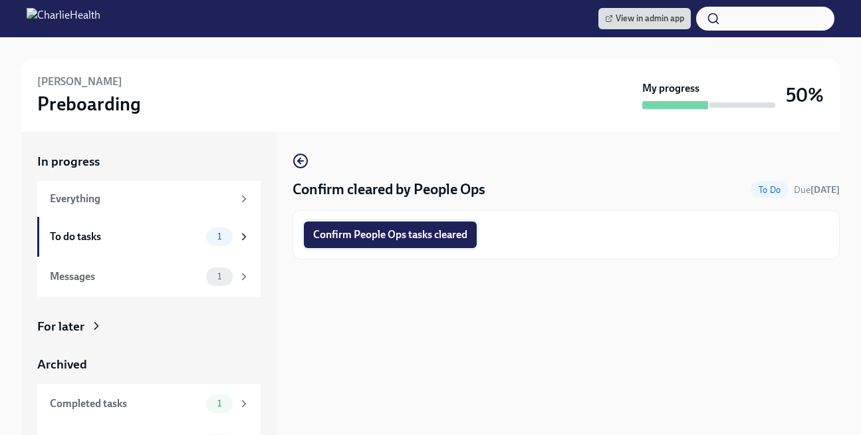
click at [369, 239] on span "Confirm People Ops tasks cleared" at bounding box center [390, 234] width 154 height 13
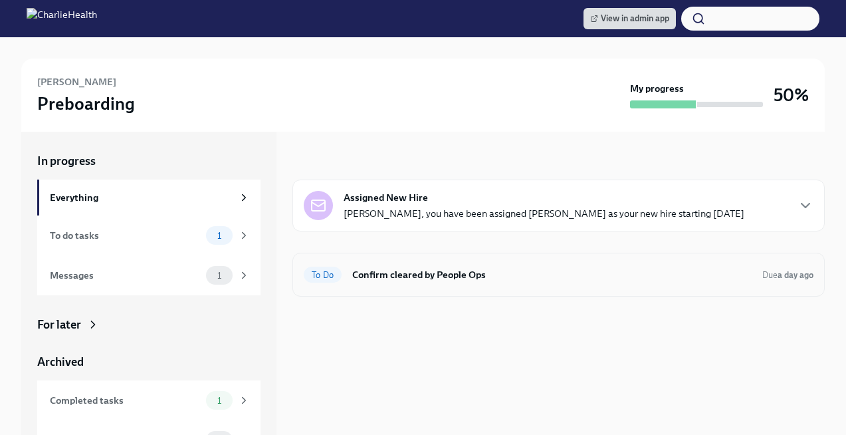
click at [587, 280] on h6 "Confirm cleared by People Ops" at bounding box center [551, 274] width 399 height 15
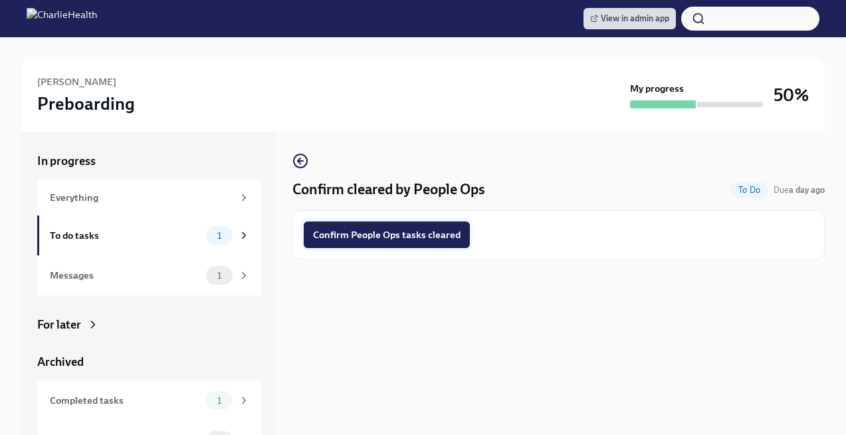
click at [445, 229] on span "Confirm People Ops tasks cleared" at bounding box center [387, 234] width 148 height 13
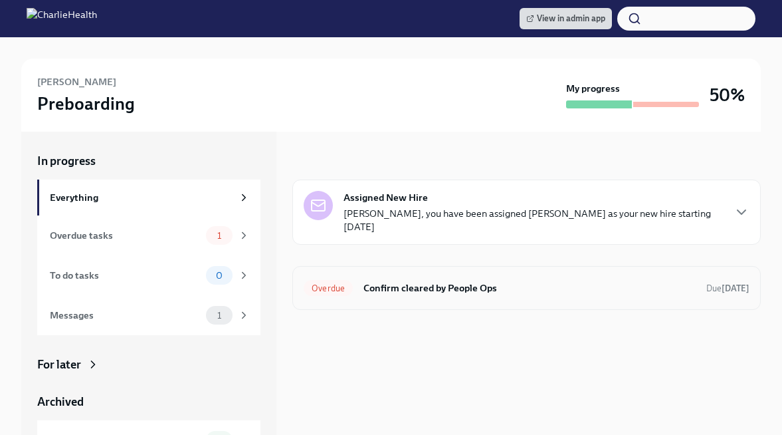
click at [463, 306] on div "Overdue Confirm cleared by People Ops Due 4 days ago" at bounding box center [526, 288] width 468 height 44
click at [459, 294] on h6 "Confirm cleared by People Ops" at bounding box center [529, 287] width 332 height 15
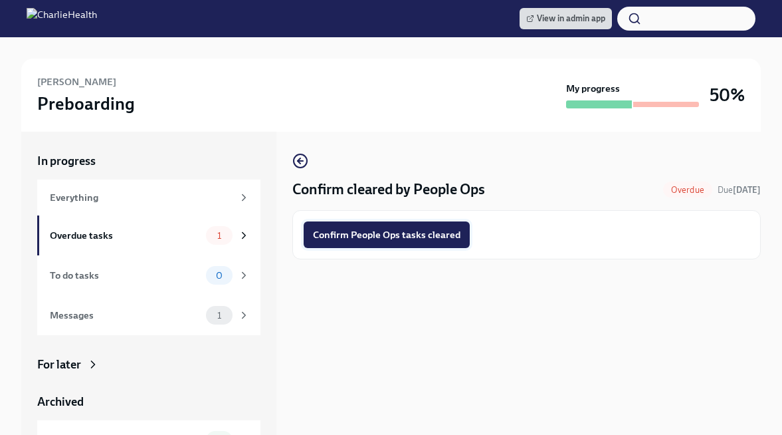
click at [379, 234] on span "Confirm People Ops tasks cleared" at bounding box center [387, 234] width 148 height 13
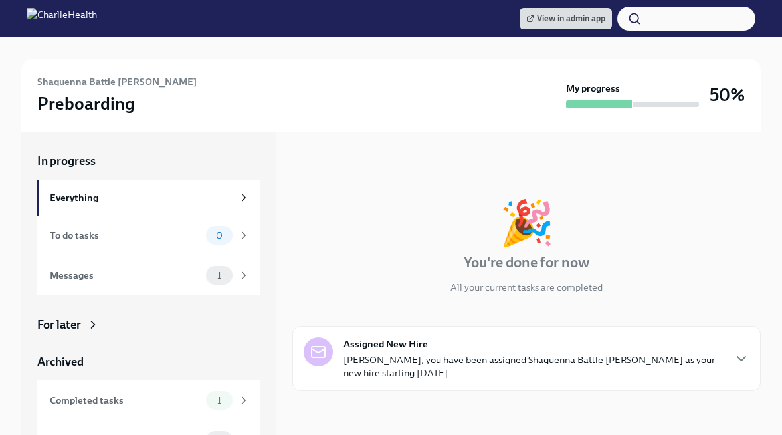
click at [125, 335] on div "In progress Everything To do tasks 0 Messages 1 For later Archived Completed ta…" at bounding box center [148, 306] width 223 height 307
click at [121, 324] on div "For later" at bounding box center [148, 324] width 223 height 16
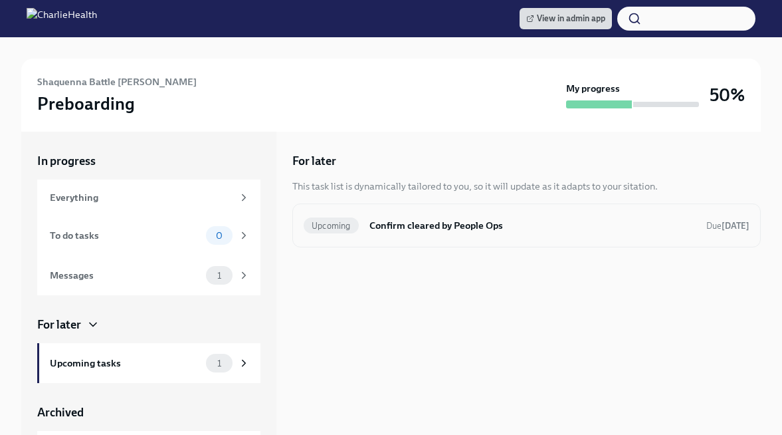
click at [375, 234] on div "Upcoming Confirm cleared by People Ops Due in 5 days" at bounding box center [527, 225] width 446 height 21
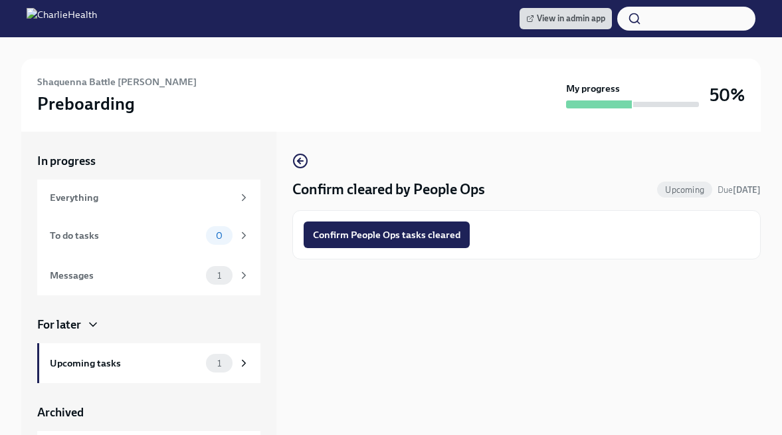
click at [375, 234] on span "Confirm People Ops tasks cleared" at bounding box center [387, 234] width 148 height 13
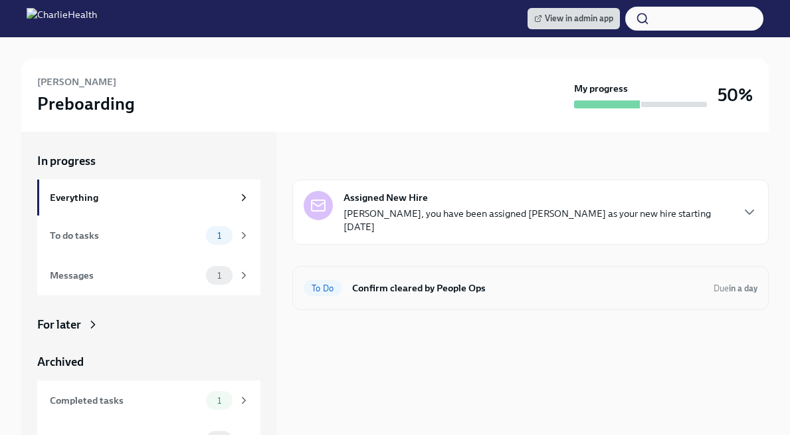
click at [464, 290] on h6 "Confirm cleared by People Ops" at bounding box center [527, 287] width 351 height 15
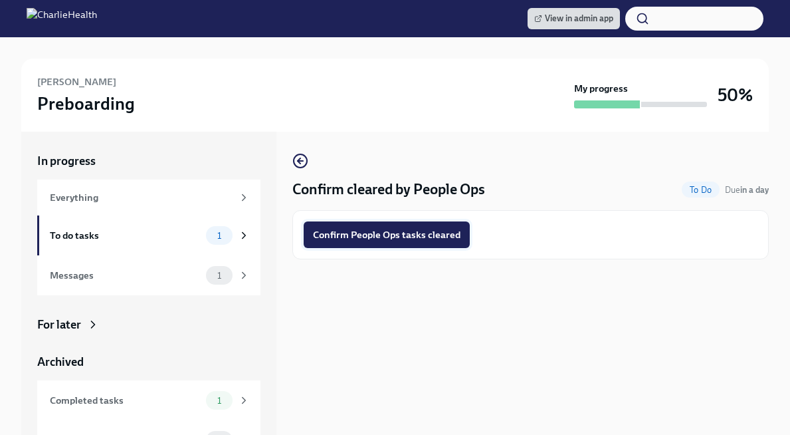
click at [419, 237] on span "Confirm People Ops tasks cleared" at bounding box center [387, 234] width 148 height 13
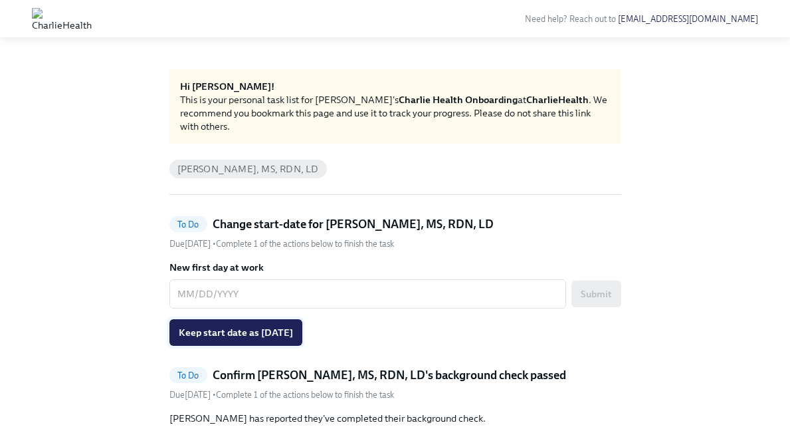
click at [290, 332] on span "Keep start date as 09/08/2025" at bounding box center [236, 332] width 114 height 13
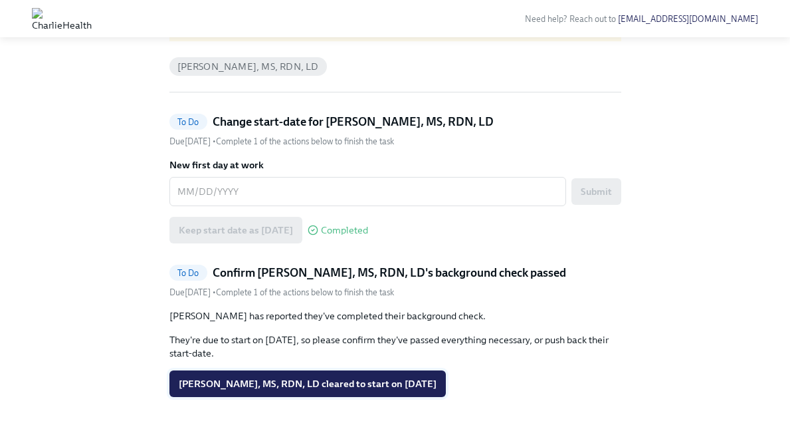
click at [271, 380] on span "Angela Contini, MS, RDN, LD cleared to start on 09/08/2025" at bounding box center [308, 383] width 258 height 13
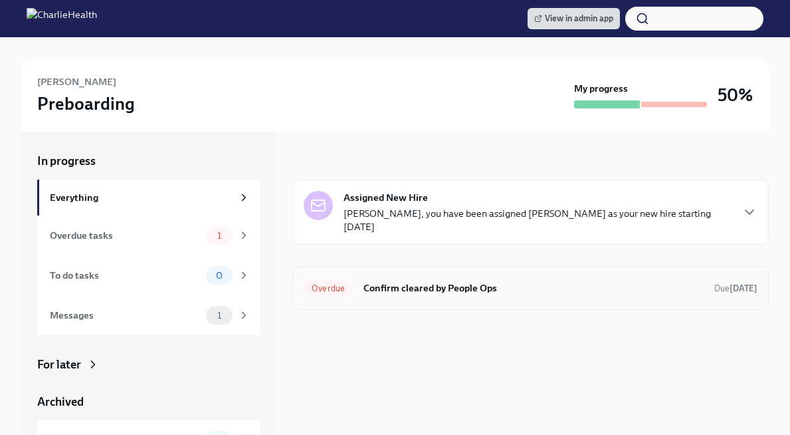
click at [342, 272] on div "Overdue Confirm cleared by People Ops Due [DATE]" at bounding box center [530, 288] width 476 height 44
click at [342, 283] on span "Overdue" at bounding box center [328, 288] width 49 height 10
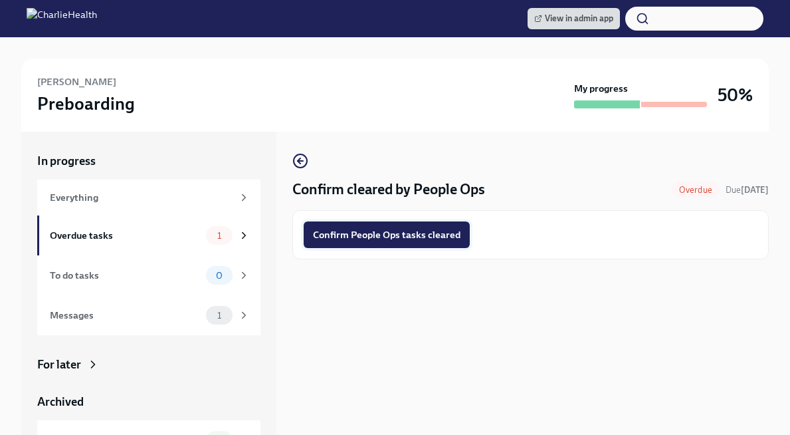
click at [335, 241] on button "Confirm People Ops tasks cleared" at bounding box center [387, 234] width 166 height 27
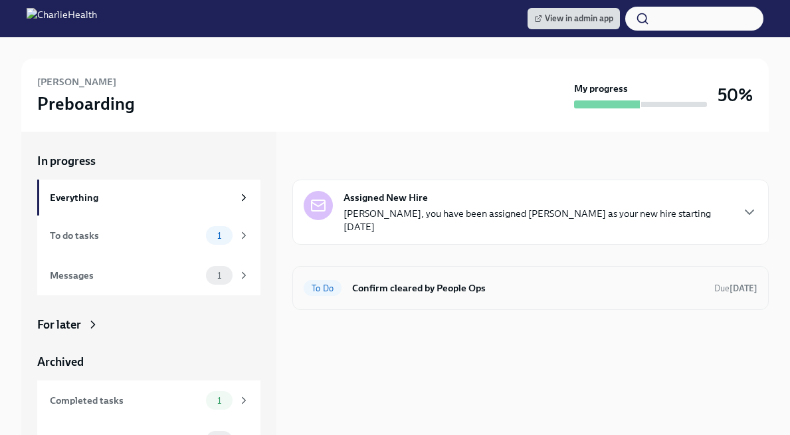
click at [348, 293] on div "To Do Confirm cleared by People Ops Due today" at bounding box center [531, 287] width 454 height 21
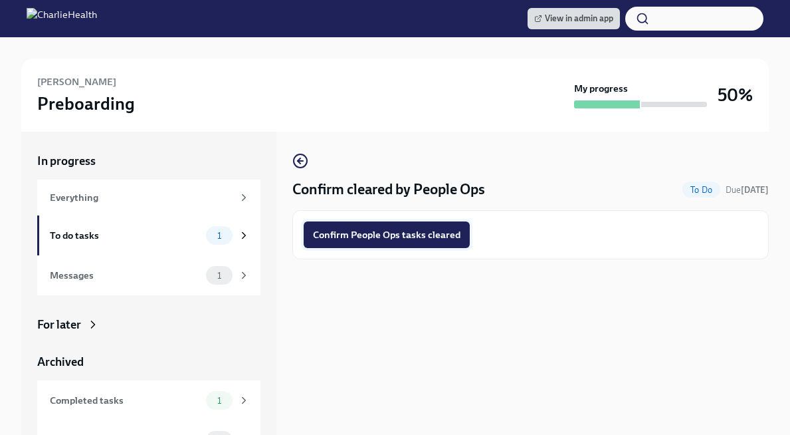
click at [345, 239] on span "Confirm People Ops tasks cleared" at bounding box center [387, 234] width 148 height 13
